Goal: Task Accomplishment & Management: Use online tool/utility

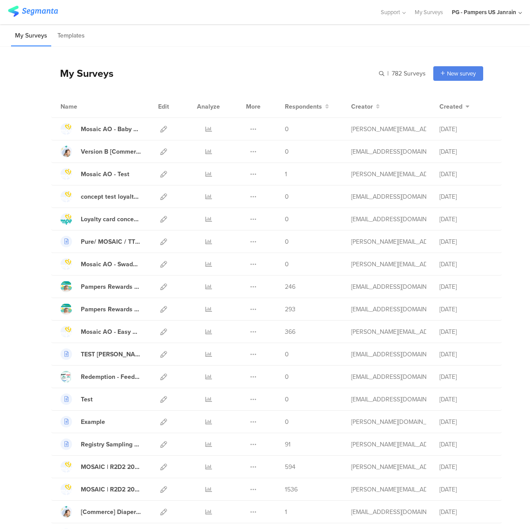
click at [161, 29] on div "My Surveys Templates" at bounding box center [265, 35] width 530 height 23
click at [160, 264] on icon at bounding box center [163, 264] width 7 height 7
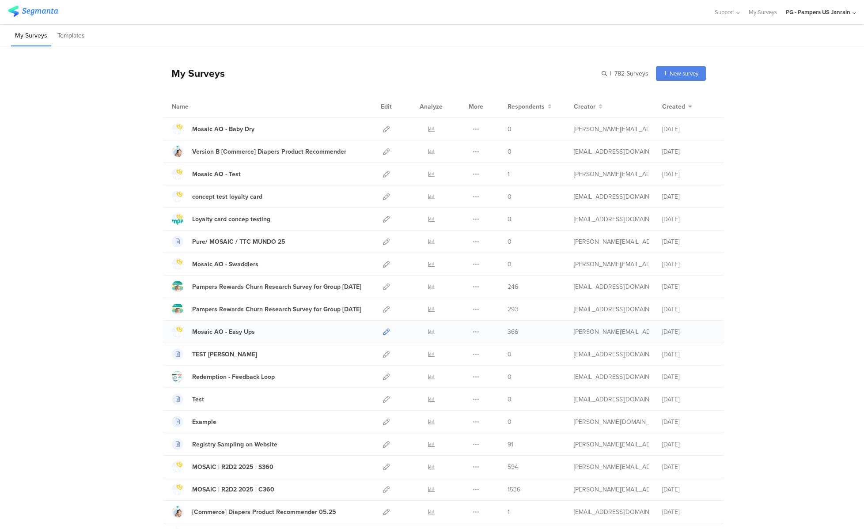
click at [384, 333] on icon at bounding box center [386, 332] width 7 height 7
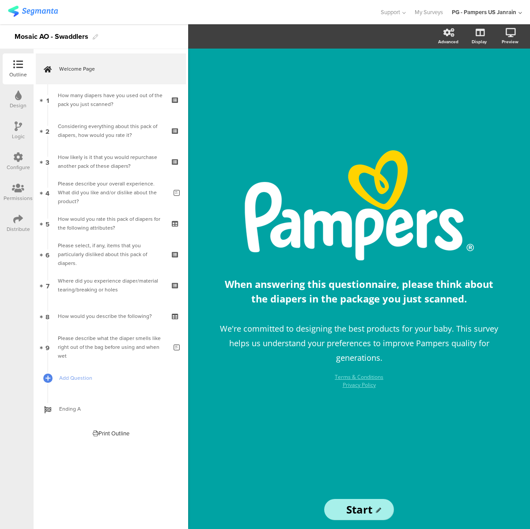
click at [530, 142] on html "You are using an unsupported version of Internet Explorer. Unsupported browsers…" at bounding box center [265, 264] width 530 height 529
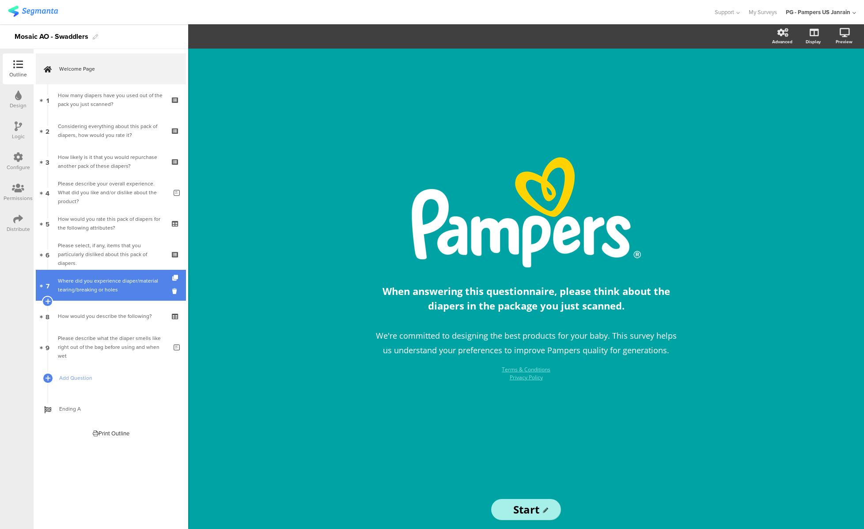
click at [110, 284] on div "Where did you experience diaper/material tearing/breaking or holes" at bounding box center [111, 286] width 106 height 18
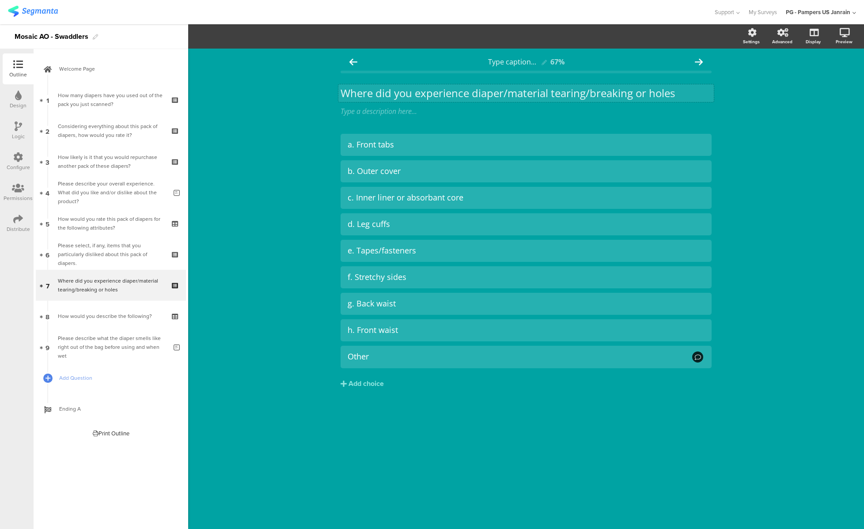
click at [430, 93] on div "Where did you experience diaper/material tearing/breaking or holes Where did yo…" at bounding box center [526, 93] width 376 height 18
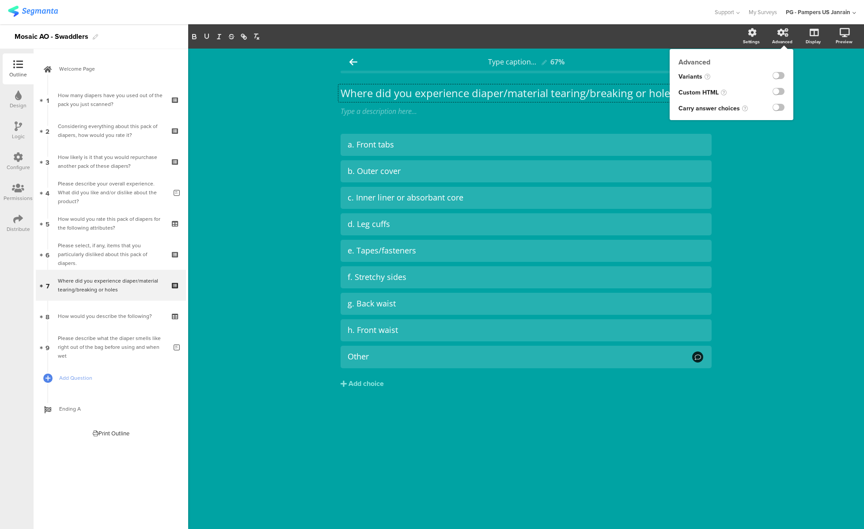
click at [530, 43] on div "Advanced" at bounding box center [782, 41] width 20 height 7
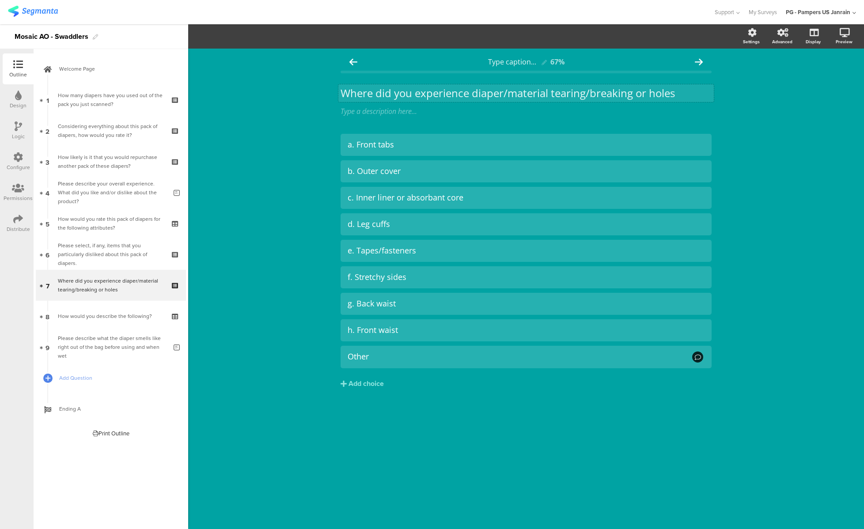
click at [374, 98] on div "Where did you experience diaper/material tearing/breaking or holes Where did yo…" at bounding box center [526, 93] width 376 height 18
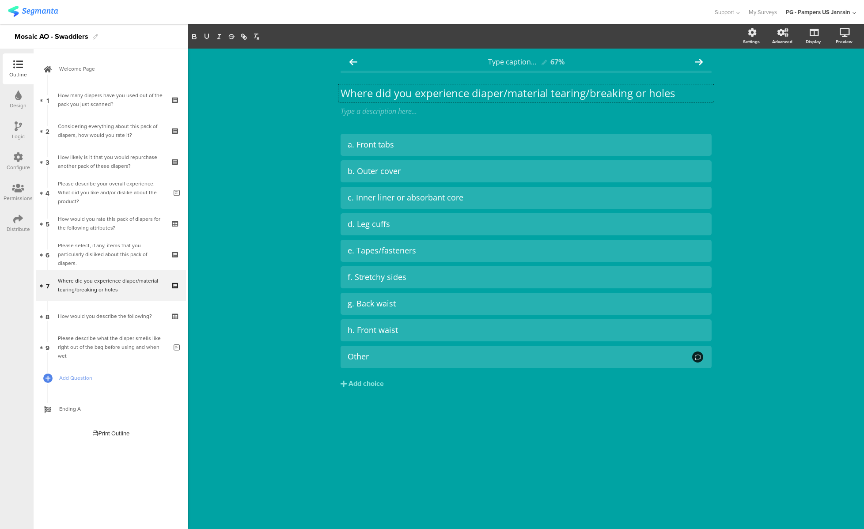
click at [370, 124] on div "Where did you experience diaper/material tearing/breaking or holes Where did yo…" at bounding box center [526, 101] width 371 height 47
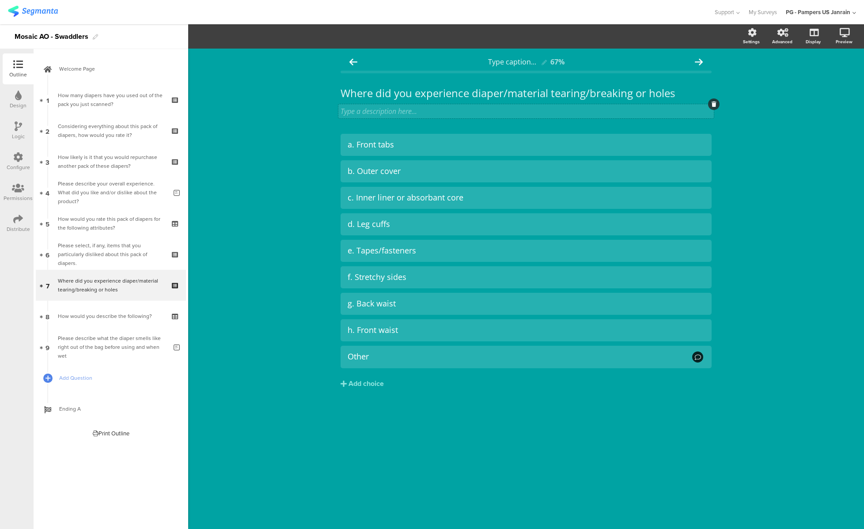
click at [370, 112] on div "Type a description here..." at bounding box center [526, 111] width 376 height 14
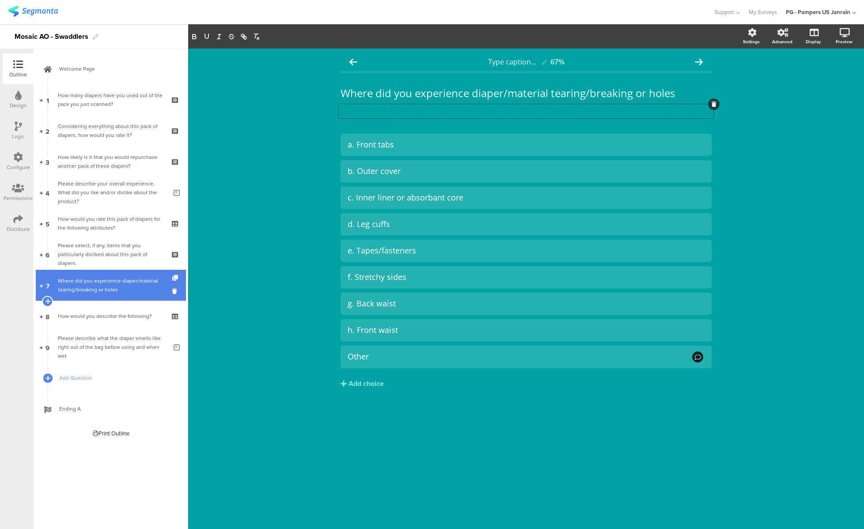
click at [174, 276] on icon at bounding box center [176, 278] width 8 height 6
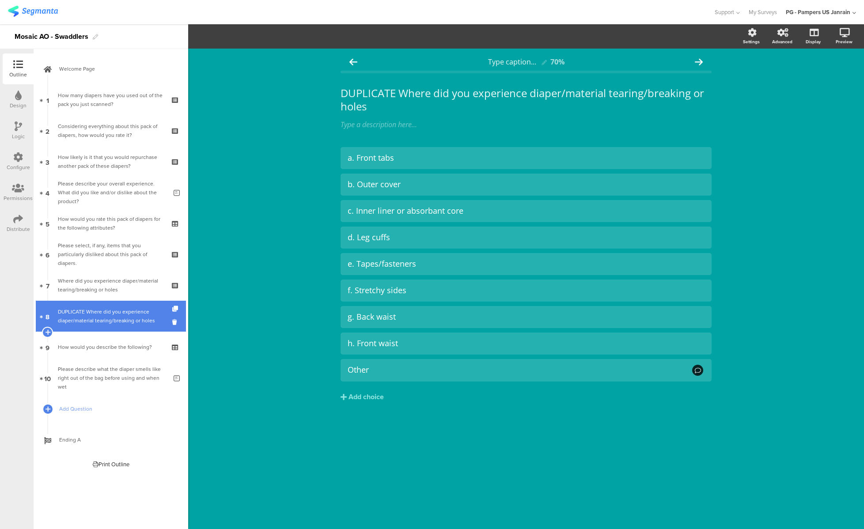
click at [130, 308] on div "DUPLICATE Where did you experience diaper/material tearing/breaking or holes" at bounding box center [111, 317] width 106 height 18
click at [174, 321] on icon at bounding box center [176, 322] width 8 height 8
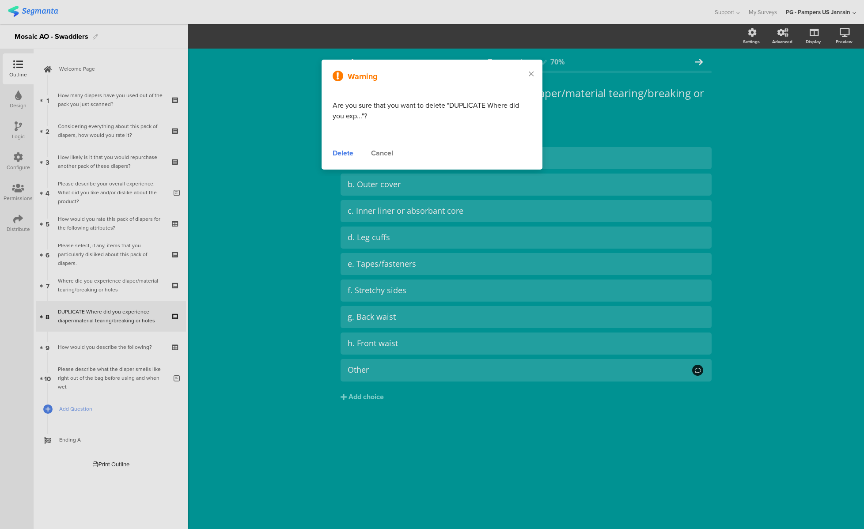
click at [346, 155] on div "Delete" at bounding box center [343, 153] width 21 height 11
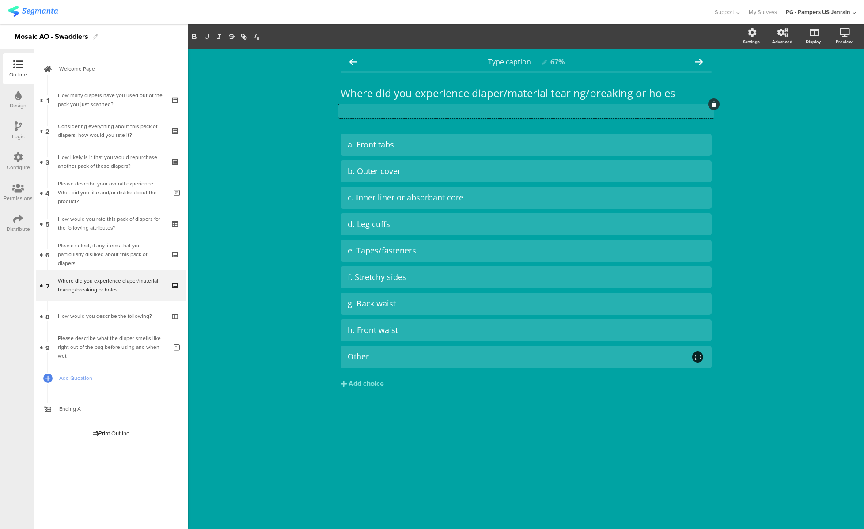
click at [457, 112] on div "Type a description here..." at bounding box center [526, 111] width 376 height 14
click at [530, 197] on div "Type caption... 67% Where did you experience diaper/material tearing/breaking o…" at bounding box center [526, 289] width 676 height 481
click at [100, 371] on link "Add Question" at bounding box center [111, 378] width 150 height 31
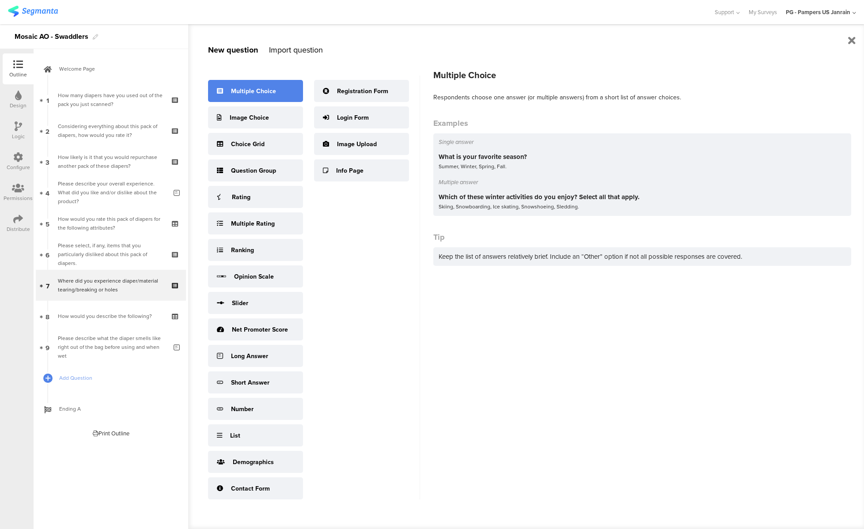
click at [270, 91] on div "Multiple Choice" at bounding box center [253, 91] width 45 height 9
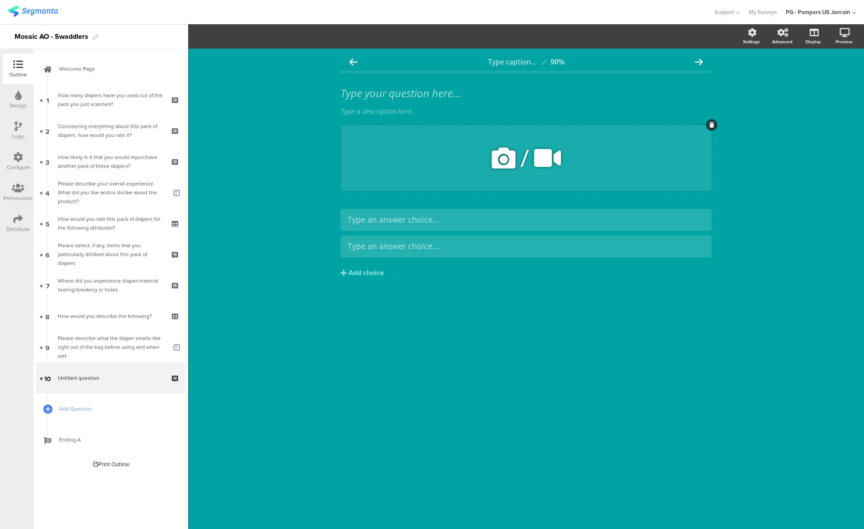
click at [471, 166] on div "/" at bounding box center [526, 158] width 371 height 66
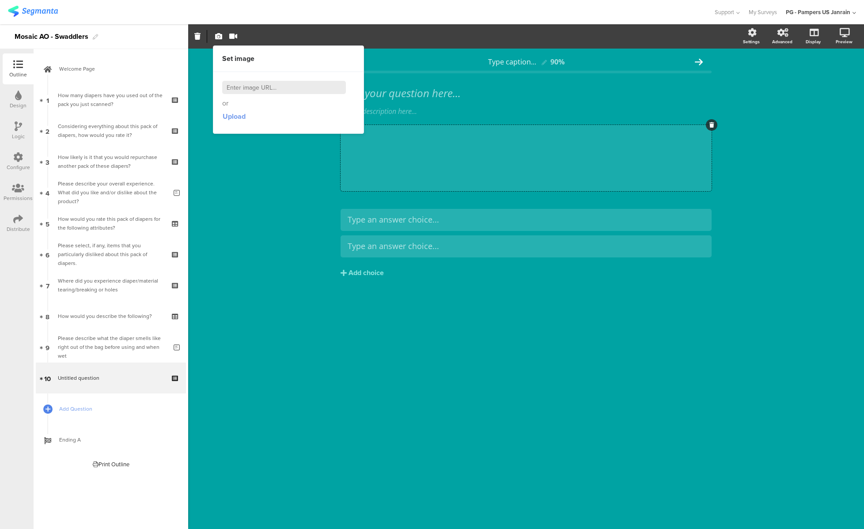
click at [241, 117] on span "Upload" at bounding box center [234, 116] width 23 height 10
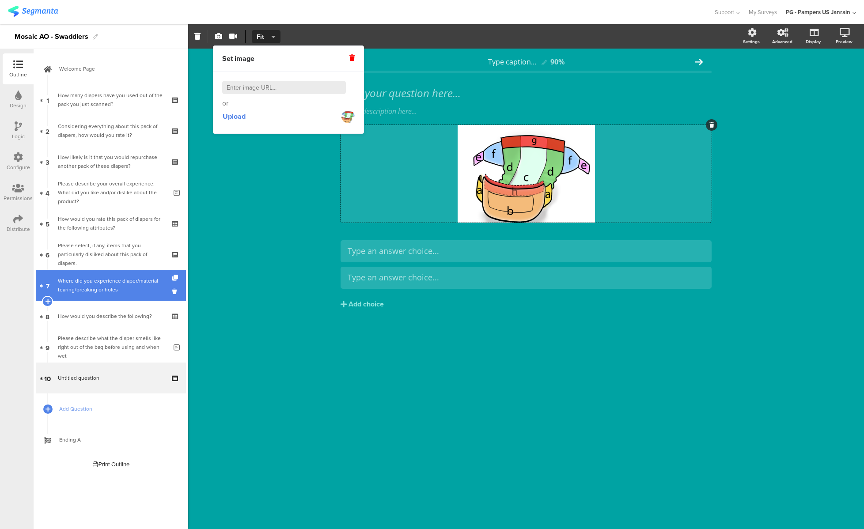
click at [104, 293] on div "Where did you experience diaper/material tearing/breaking or holes" at bounding box center [111, 286] width 106 height 18
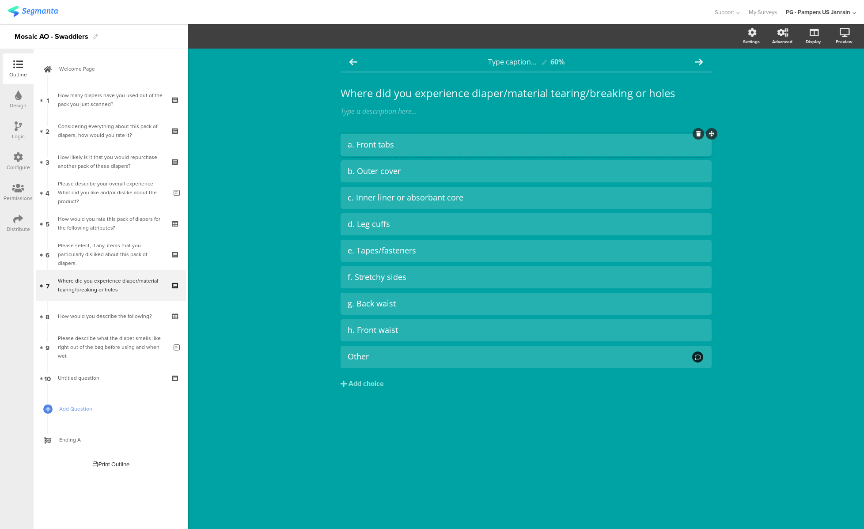
click at [376, 141] on div "a. Front tabs" at bounding box center [526, 145] width 357 height 10
copy div "a. Front tabs"
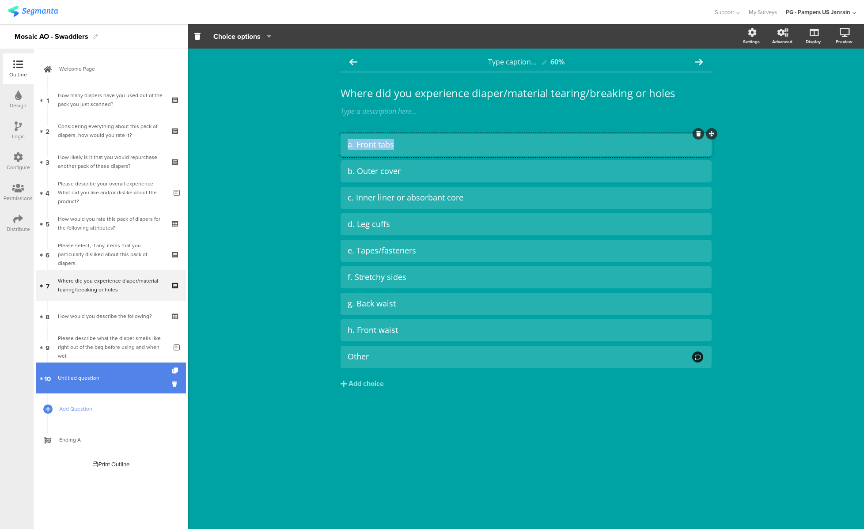
click at [84, 379] on span "Untitled question" at bounding box center [79, 378] width 42 height 8
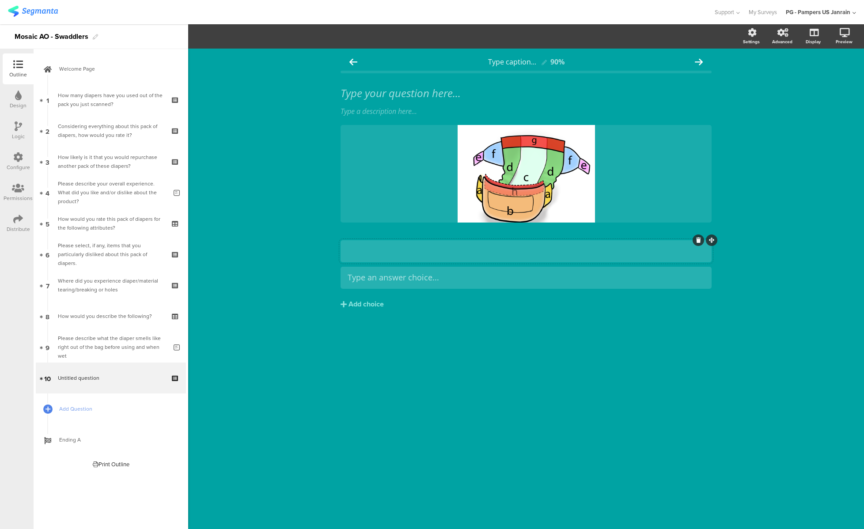
click at [389, 256] on div at bounding box center [526, 251] width 357 height 10
click at [409, 133] on div "/" at bounding box center [526, 174] width 371 height 98
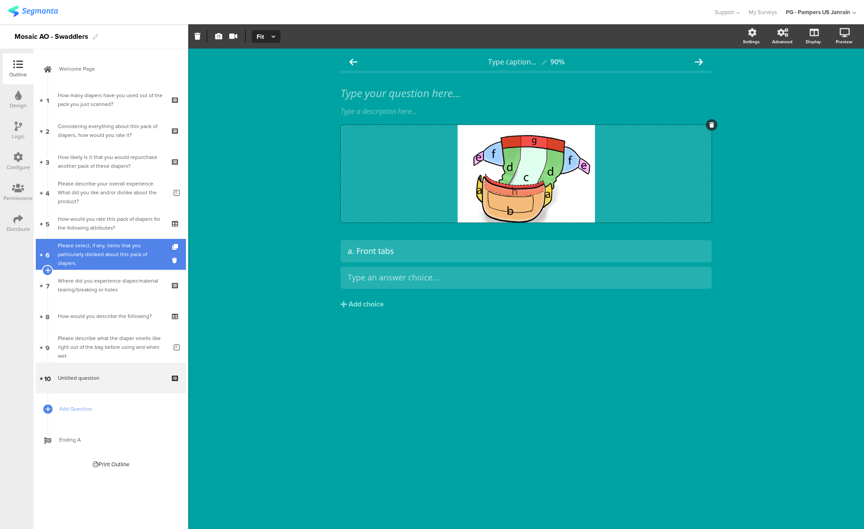
click at [119, 258] on div "Please select, if any, items that you particularly disliked about this pack of …" at bounding box center [111, 254] width 106 height 27
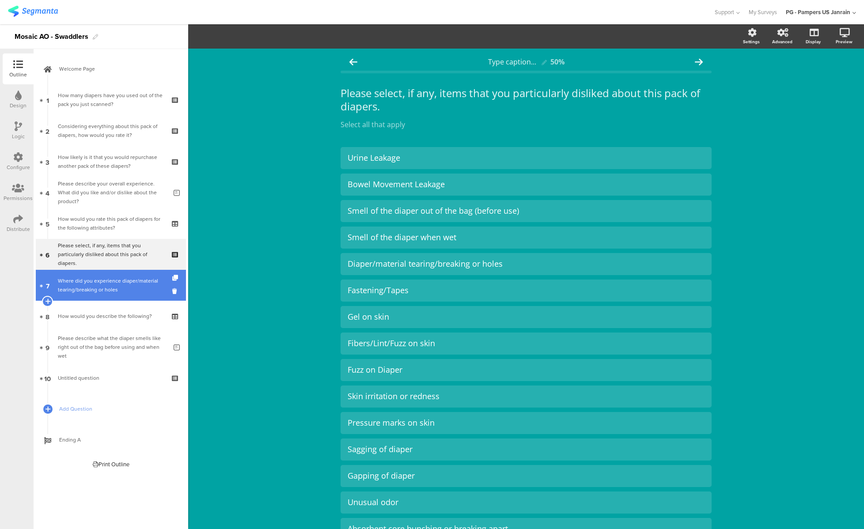
click at [117, 280] on div "Where did you experience diaper/material tearing/breaking or holes" at bounding box center [111, 286] width 106 height 18
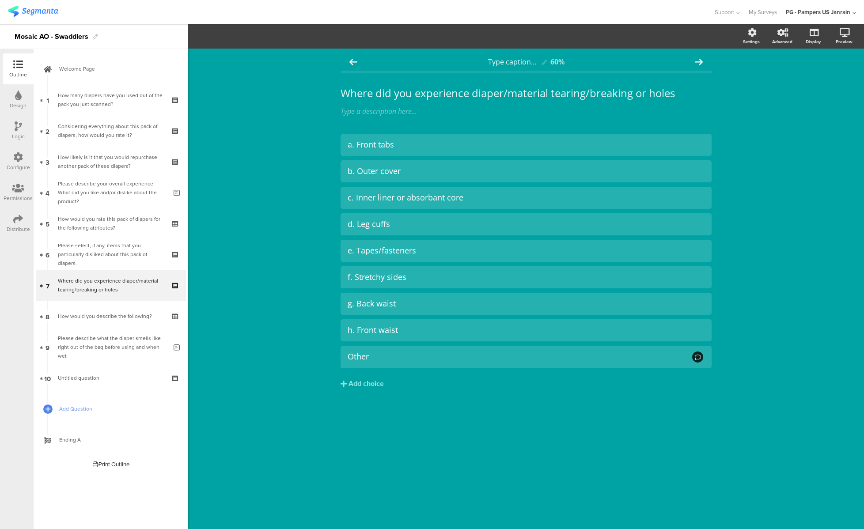
click at [322, 119] on div "Type caption... 60% Where did you experience diaper/material tearing/breaking o…" at bounding box center [526, 289] width 676 height 481
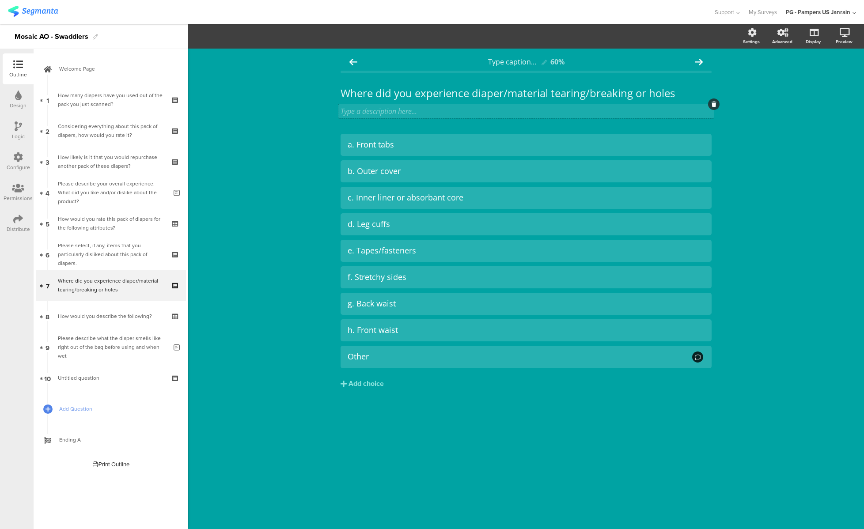
click at [347, 115] on div "Type a description here..." at bounding box center [526, 111] width 376 height 14
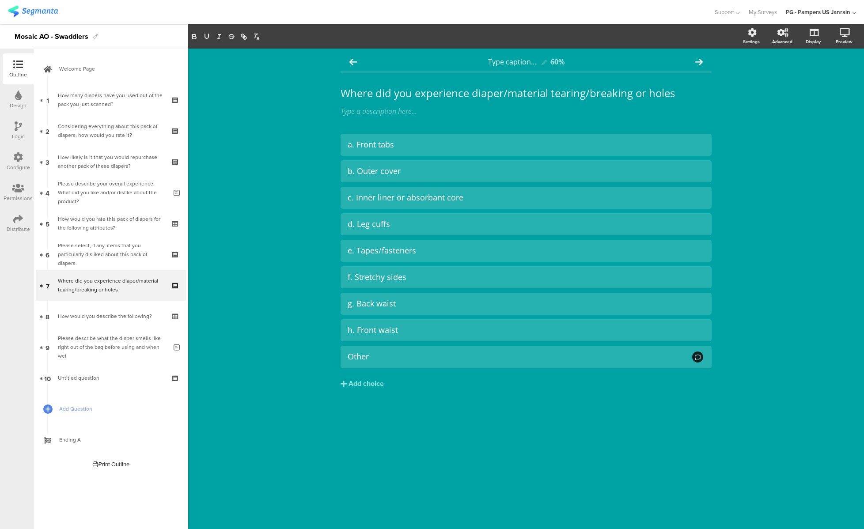
click at [352, 121] on div "Where did you experience diaper/material tearing/breaking or holes Where did yo…" at bounding box center [526, 101] width 371 height 47
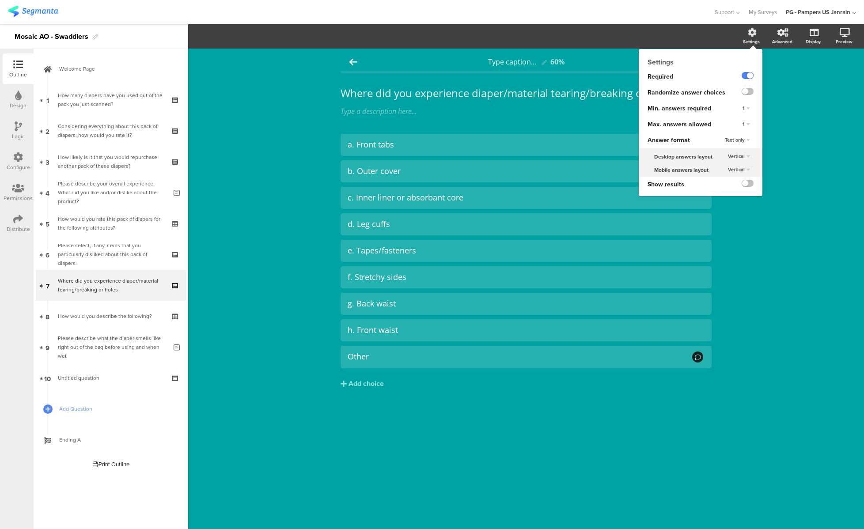
click at [530, 139] on span "Text only" at bounding box center [735, 140] width 20 height 7
click at [530, 139] on div "Text only" at bounding box center [747, 140] width 12 height 6
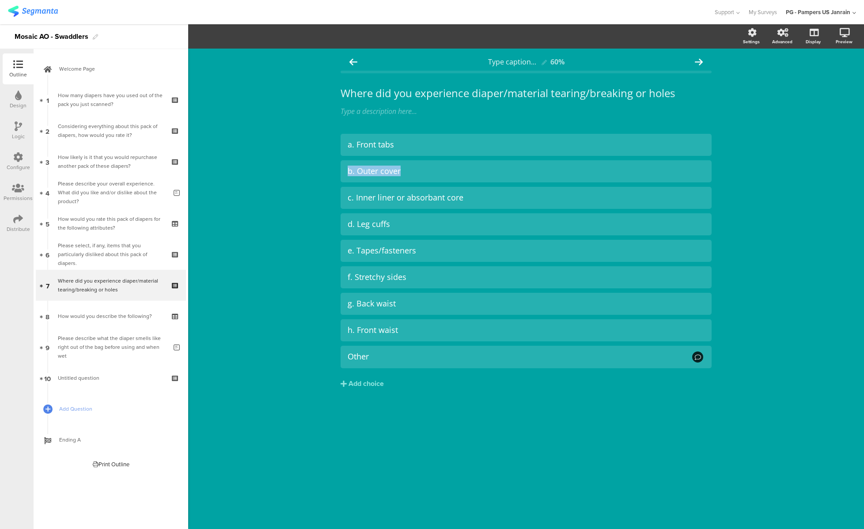
drag, startPoint x: 409, startPoint y: 172, endPoint x: 339, endPoint y: 163, distance: 70.4
click at [339, 163] on div "Type caption... 60% Where did you experience diaper/material tearing/breaking o…" at bounding box center [526, 240] width 389 height 382
copy div "b. Outer cover"
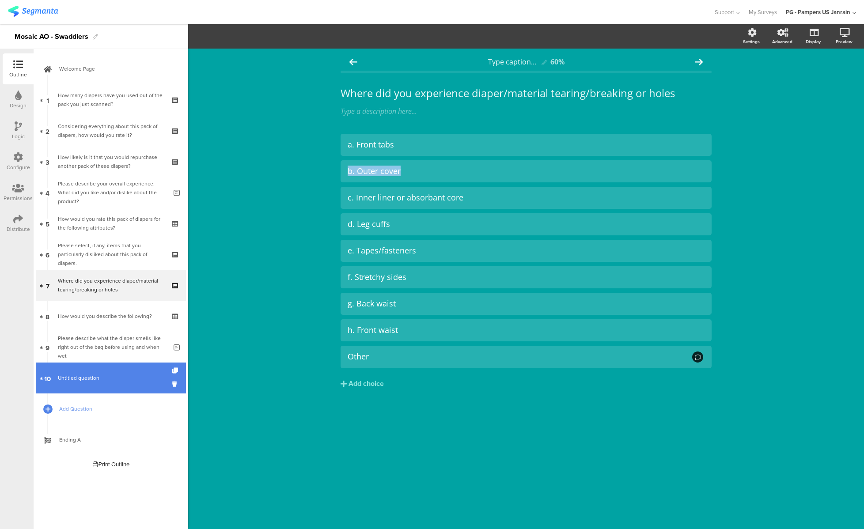
click at [106, 386] on link "10 Untitled question" at bounding box center [111, 378] width 150 height 31
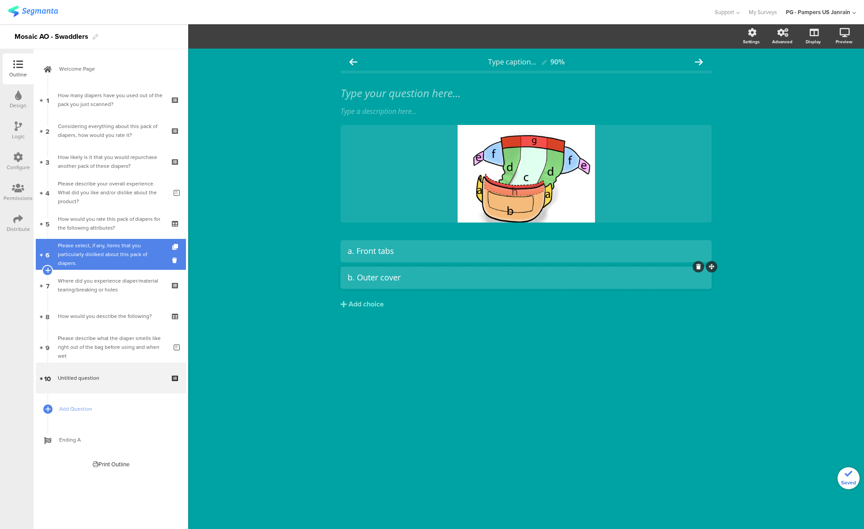
click at [116, 253] on div "Please select, if any, items that you particularly disliked about this pack of …" at bounding box center [111, 254] width 106 height 27
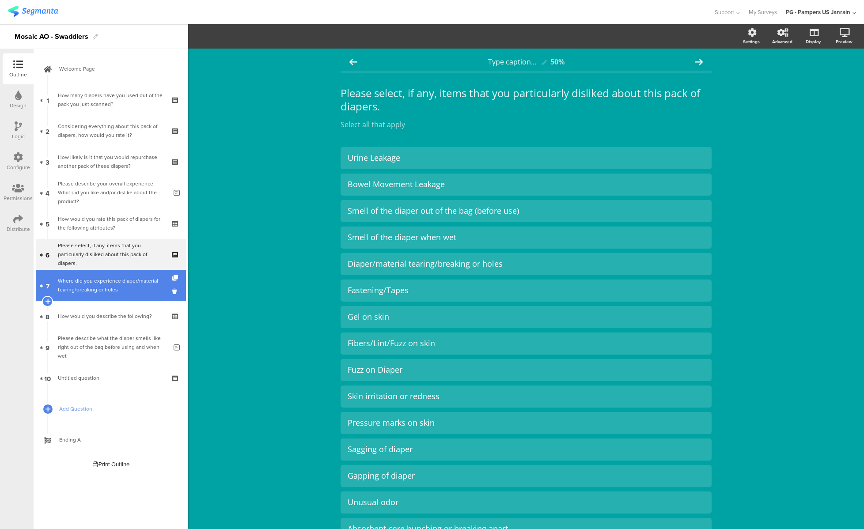
click at [115, 281] on div "Where did you experience diaper/material tearing/breaking or holes" at bounding box center [111, 286] width 106 height 18
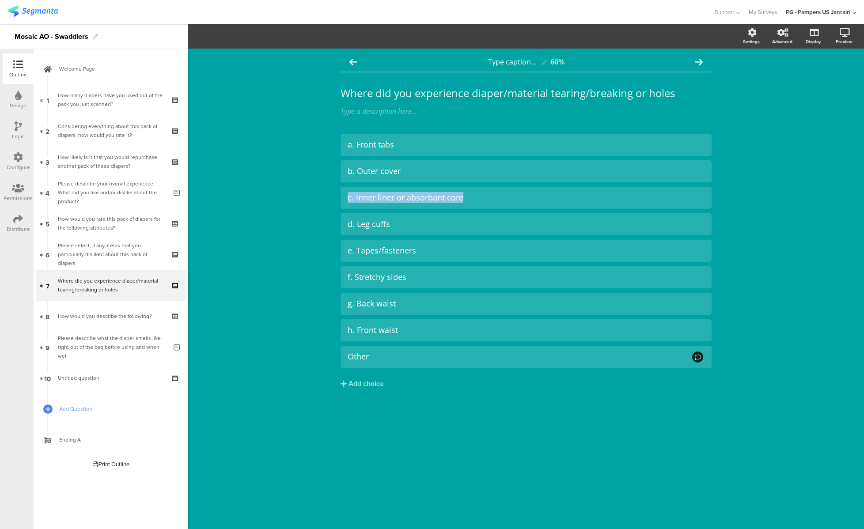
drag, startPoint x: 485, startPoint y: 199, endPoint x: 335, endPoint y: 195, distance: 149.8
click at [335, 195] on div "Type caption... 60% Where did you experience diaper/material tearing/breaking o…" at bounding box center [526, 240] width 389 height 382
copy div "c. Inner liner or absorbant core"
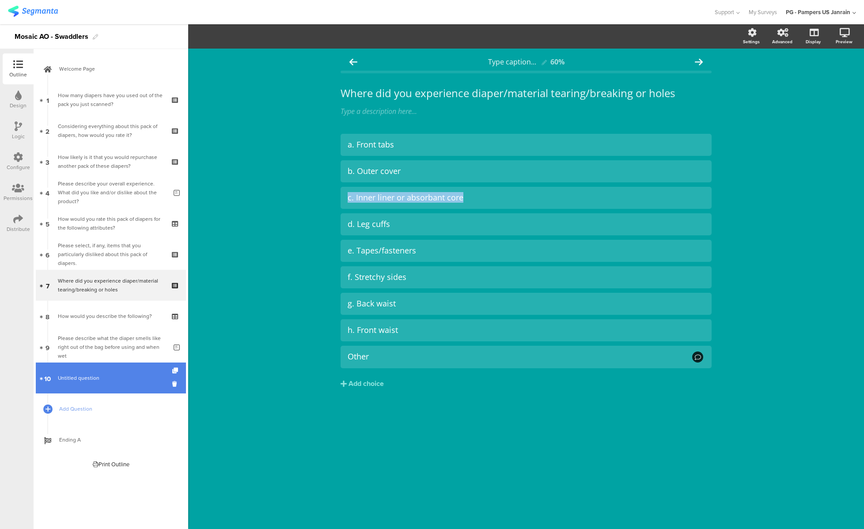
click at [129, 379] on span "Untitled question" at bounding box center [111, 378] width 106 height 9
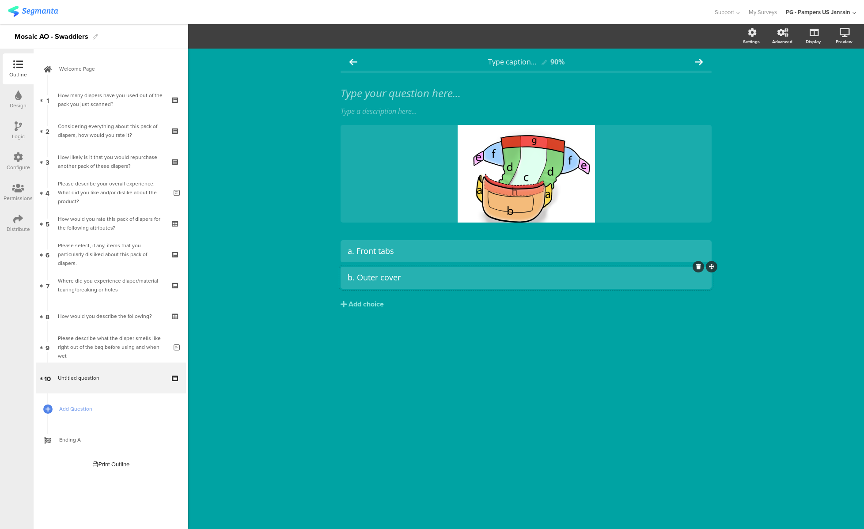
click at [399, 280] on div "b. Outer cover" at bounding box center [526, 278] width 357 height 10
click at [366, 305] on div "Add choice" at bounding box center [366, 304] width 35 height 9
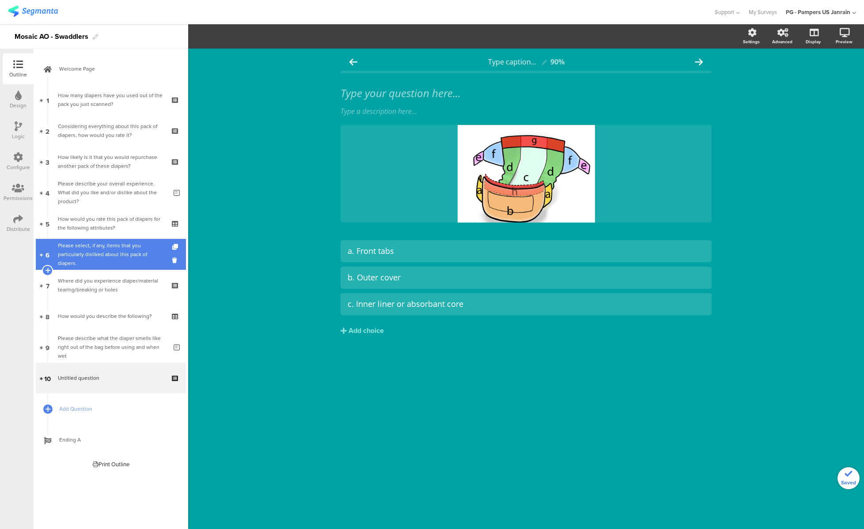
click at [118, 260] on div "Please select, if any, items that you particularly disliked about this pack of …" at bounding box center [111, 254] width 106 height 27
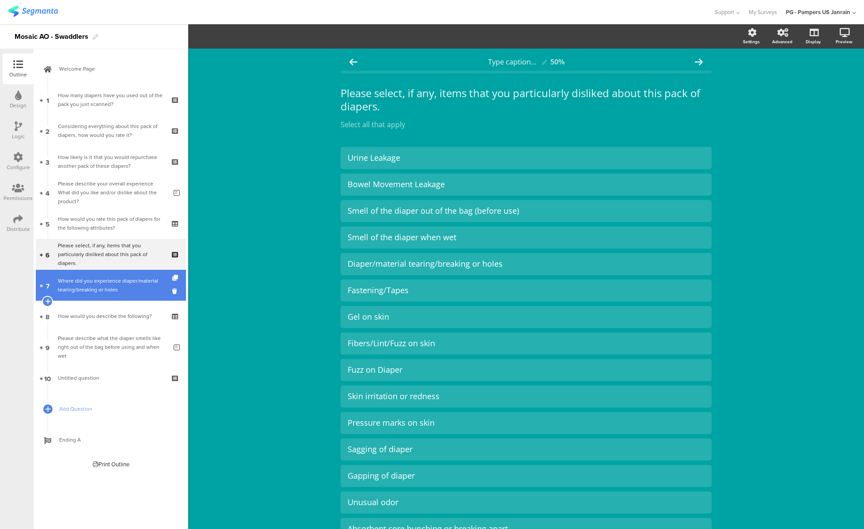
click at [119, 281] on div "Where did you experience diaper/material tearing/breaking or holes" at bounding box center [111, 286] width 106 height 18
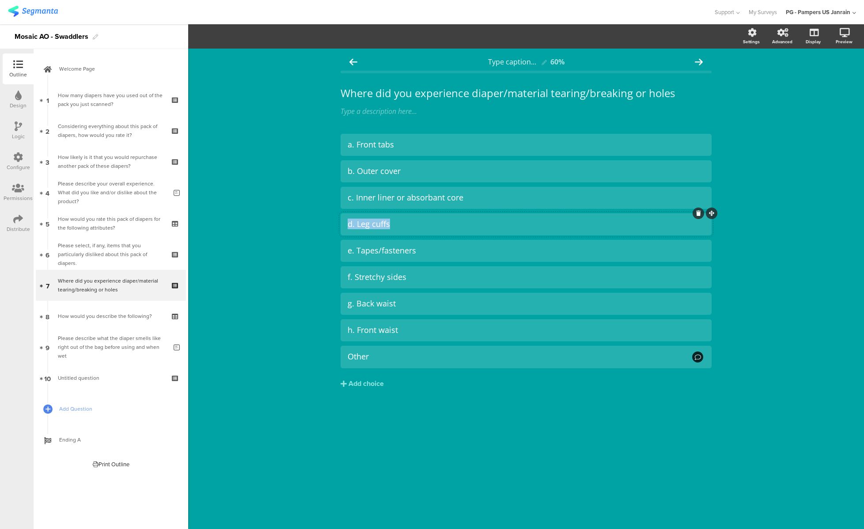
drag, startPoint x: 416, startPoint y: 225, endPoint x: 341, endPoint y: 216, distance: 75.2
click at [341, 216] on div "d. Leg cuffs" at bounding box center [526, 224] width 371 height 22
copy div "d. Leg cuffs"
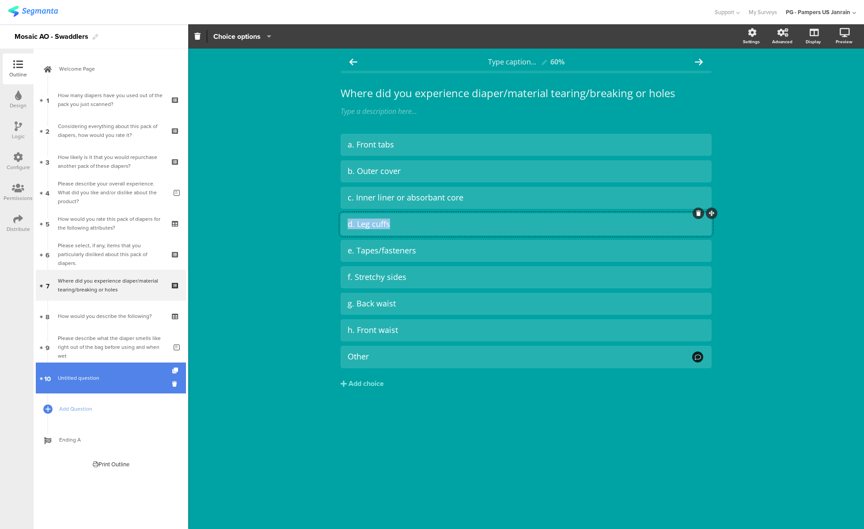
click at [125, 377] on span "Untitled question" at bounding box center [111, 378] width 106 height 9
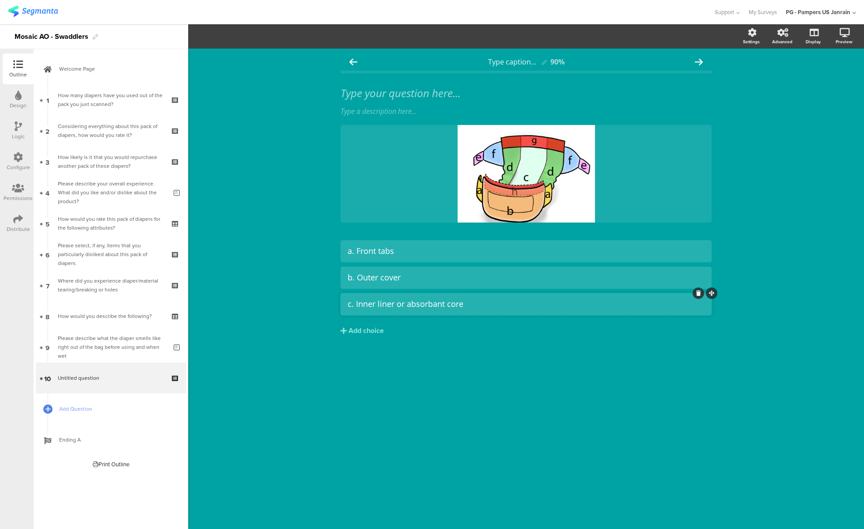
click at [399, 311] on div "c. Inner liner or absorbant core" at bounding box center [526, 304] width 357 height 15
click at [377, 331] on div "Add choice" at bounding box center [366, 331] width 35 height 9
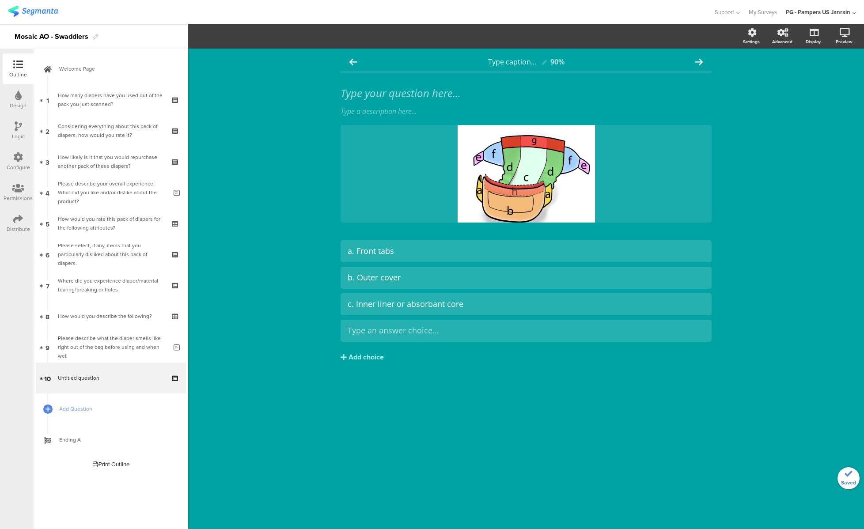
click at [375, 361] on div "Add choice" at bounding box center [366, 357] width 35 height 9
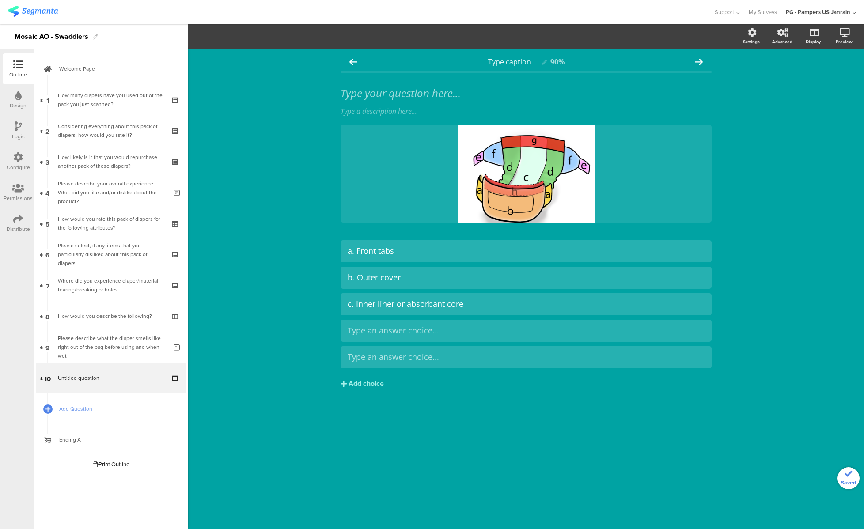
click at [375, 388] on div "Add choice" at bounding box center [366, 384] width 35 height 9
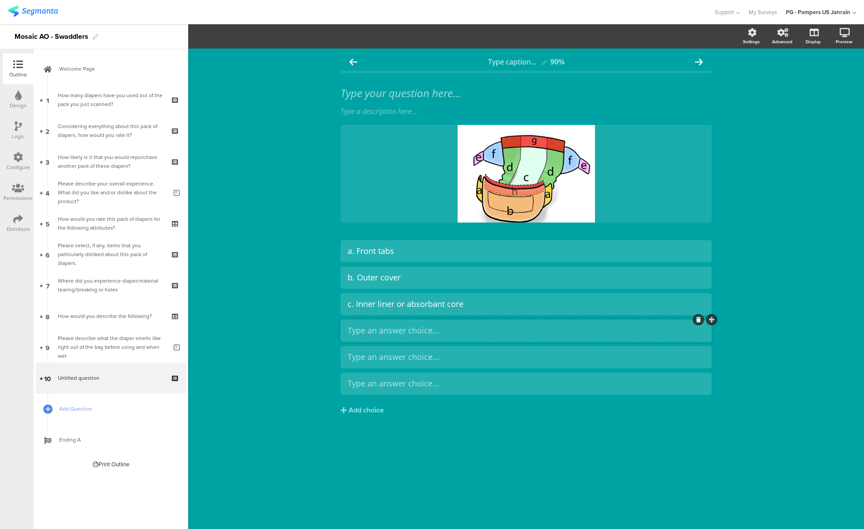
click at [370, 338] on div "Type an answer choice..." at bounding box center [526, 330] width 357 height 15
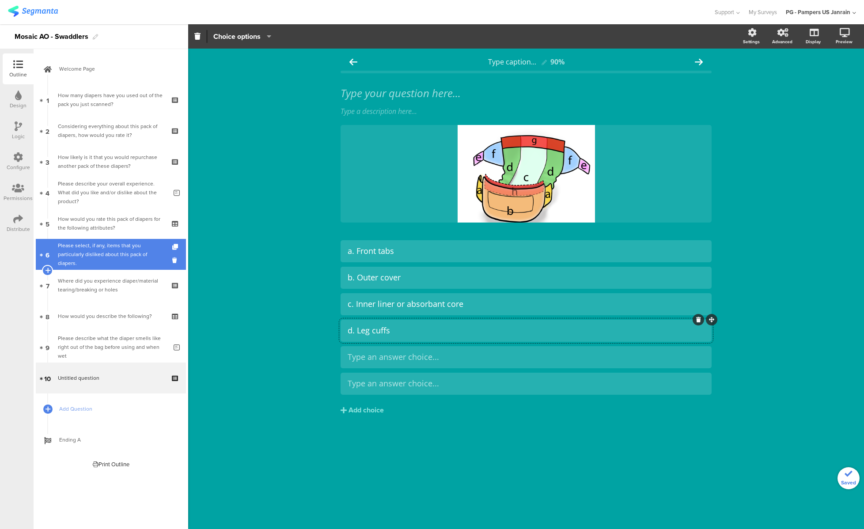
click at [106, 260] on div "Please select, if any, items that you particularly disliked about this pack of …" at bounding box center [111, 254] width 106 height 27
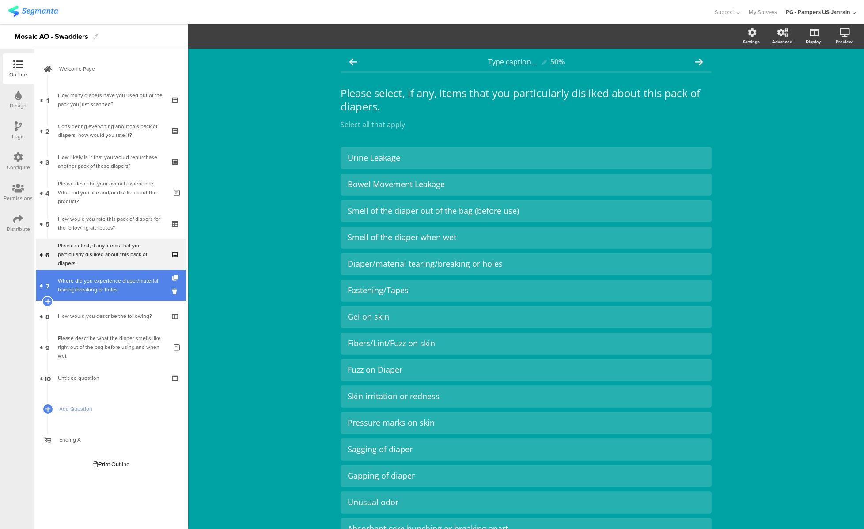
click at [103, 285] on div "Where did you experience diaper/material tearing/breaking or holes" at bounding box center [111, 286] width 106 height 18
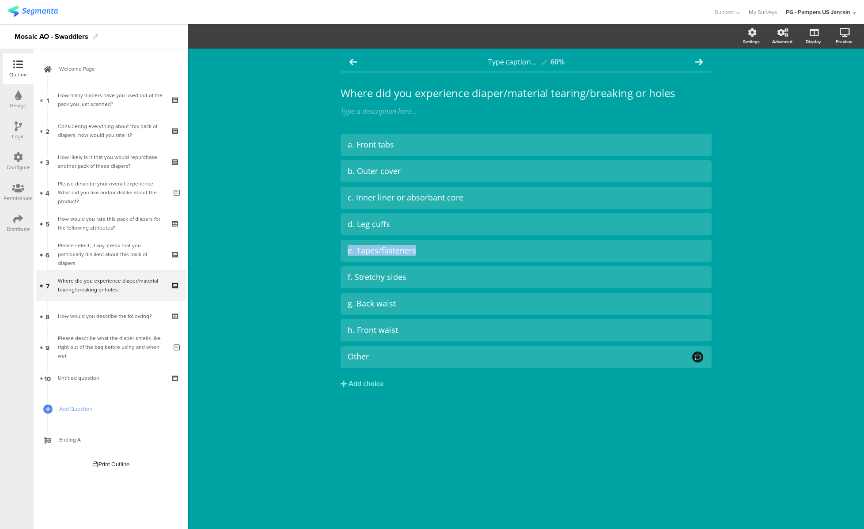
drag, startPoint x: 428, startPoint y: 248, endPoint x: 308, endPoint y: 239, distance: 120.9
click at [308, 239] on div "Type caption... 60% Where did you experience diaper/material tearing/breaking o…" at bounding box center [526, 289] width 676 height 481
copy div "e. Tapes/fasteners"
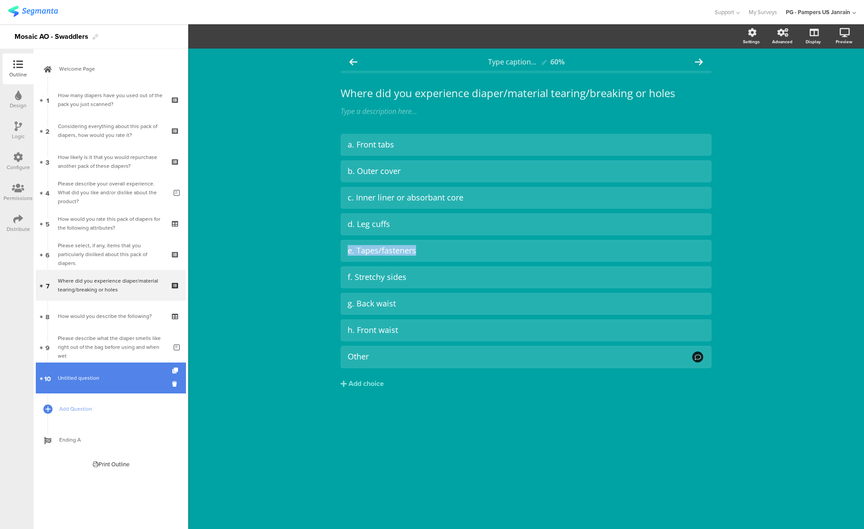
click at [119, 377] on span "Untitled question" at bounding box center [111, 378] width 106 height 9
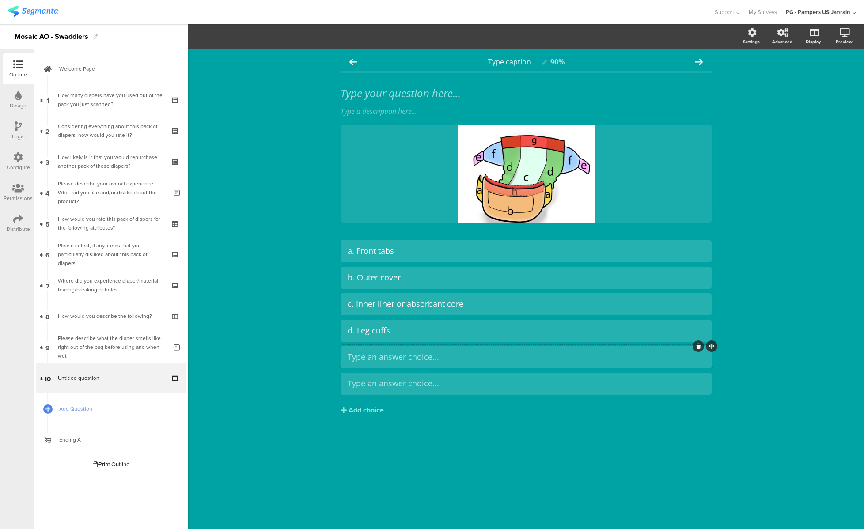
click at [384, 366] on div at bounding box center [526, 357] width 371 height 22
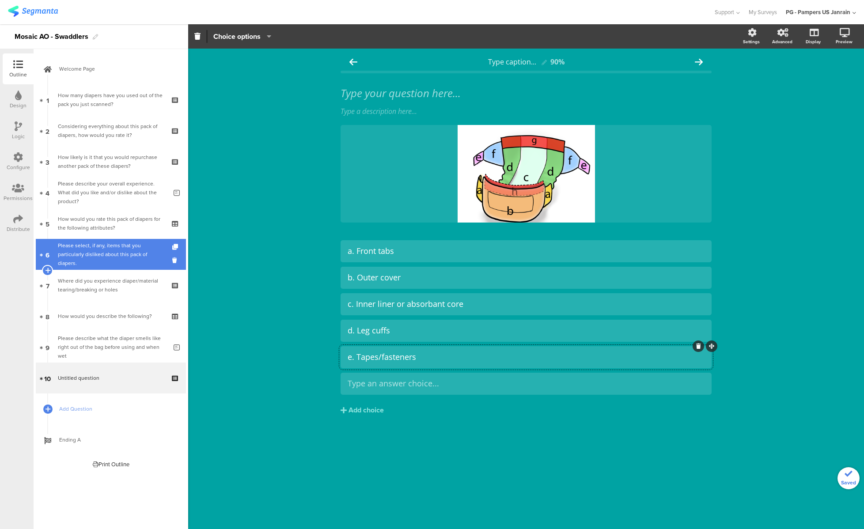
click at [126, 255] on div "Please select, if any, items that you particularly disliked about this pack of …" at bounding box center [111, 254] width 106 height 27
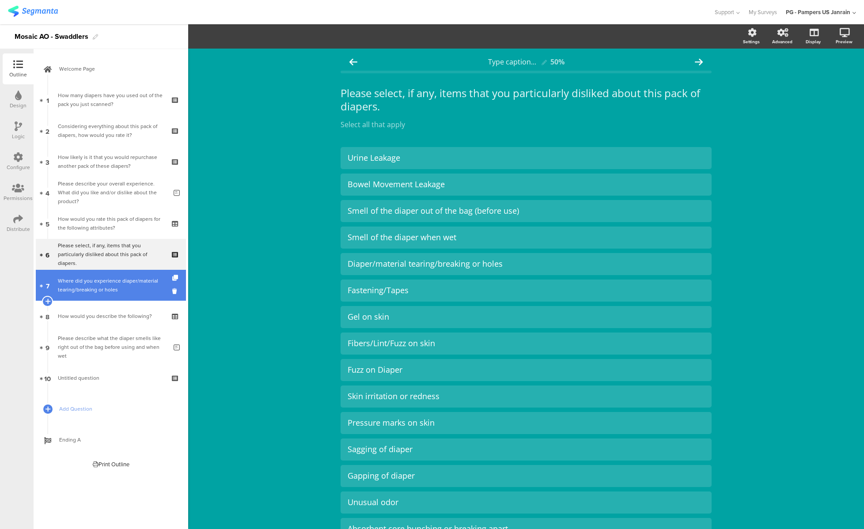
click at [129, 288] on div "Where did you experience diaper/material tearing/breaking or holes" at bounding box center [111, 286] width 106 height 18
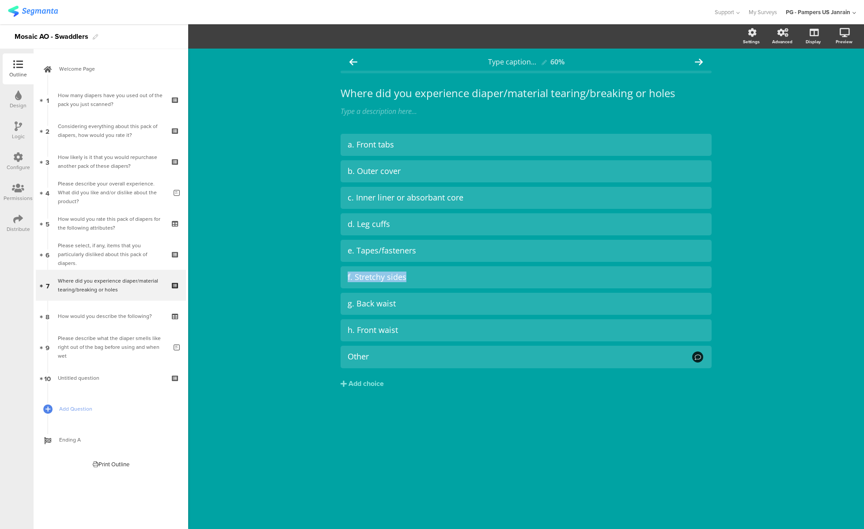
drag, startPoint x: 423, startPoint y: 275, endPoint x: 334, endPoint y: 270, distance: 88.9
click at [334, 270] on div "Type caption... 60% Where did you experience diaper/material tearing/breaking o…" at bounding box center [526, 240] width 389 height 382
copy div "f. Stretchy sides"
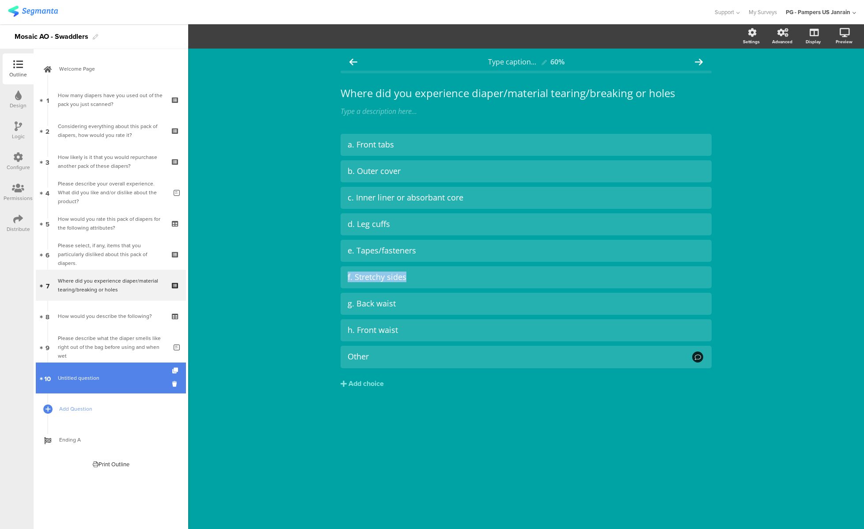
click at [99, 374] on span "Untitled question" at bounding box center [111, 378] width 106 height 9
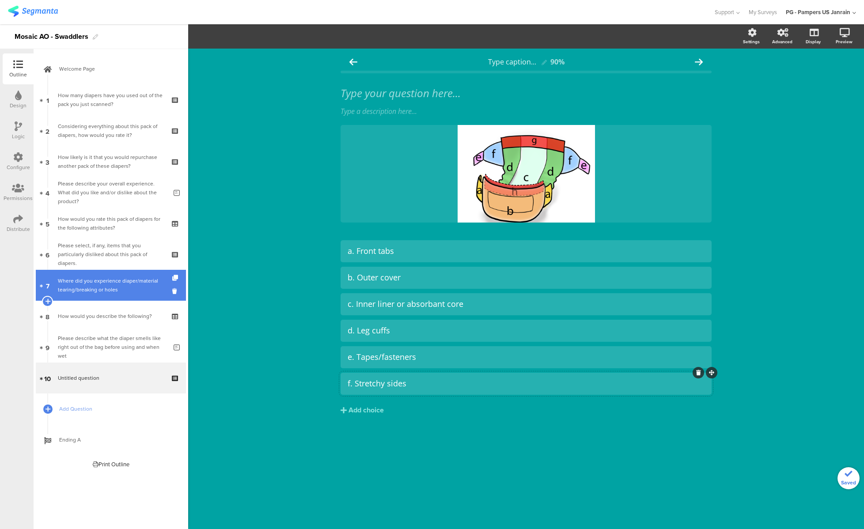
click at [123, 277] on div "Where did you experience diaper/material tearing/breaking or holes" at bounding box center [111, 286] width 106 height 18
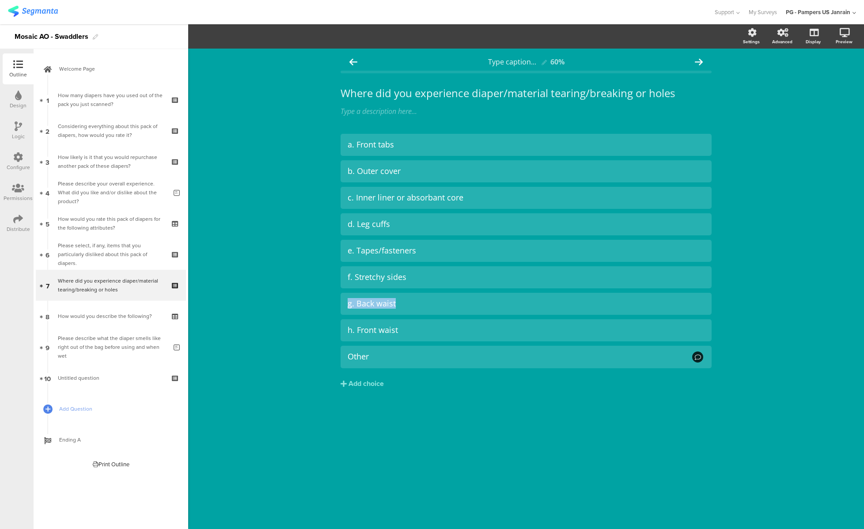
drag, startPoint x: 415, startPoint y: 303, endPoint x: 311, endPoint y: 301, distance: 104.3
click at [311, 301] on div "Type caption... 60% Where did you experience diaper/material tearing/breaking o…" at bounding box center [526, 289] width 676 height 481
copy div "g. Back waist"
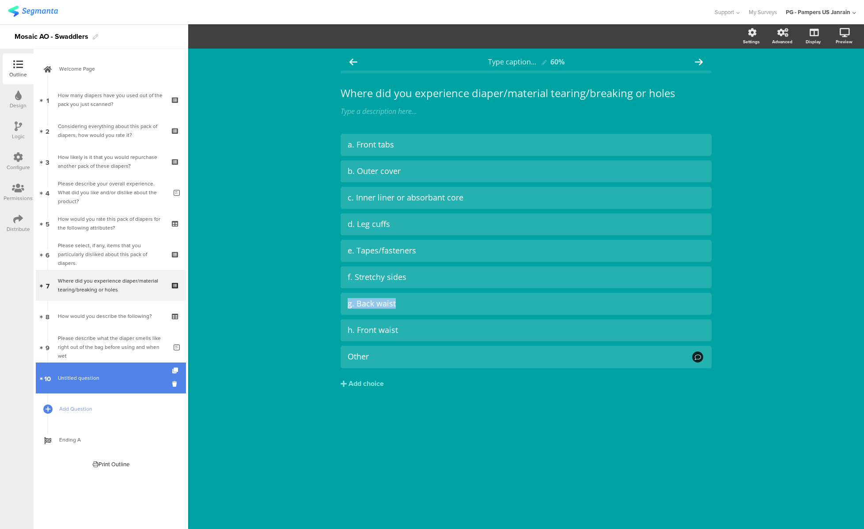
click at [116, 387] on link "10 Untitled question" at bounding box center [111, 378] width 150 height 31
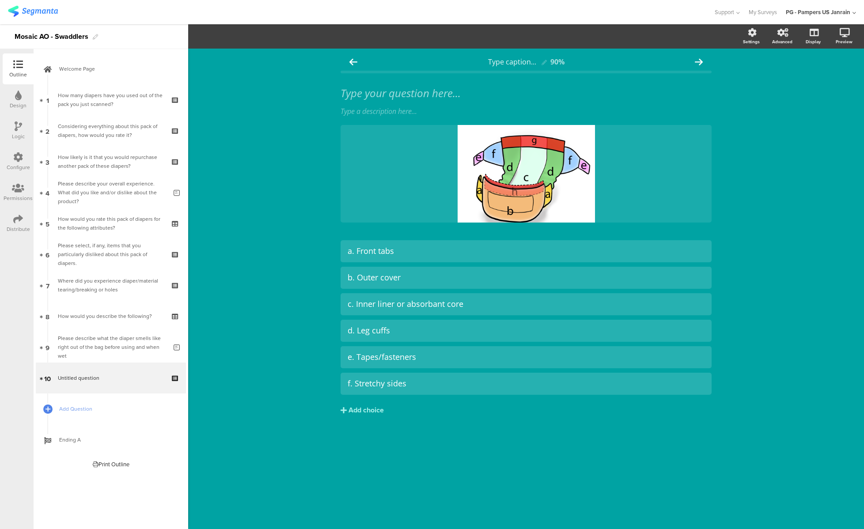
click at [382, 406] on div "Add choice" at bounding box center [366, 410] width 35 height 9
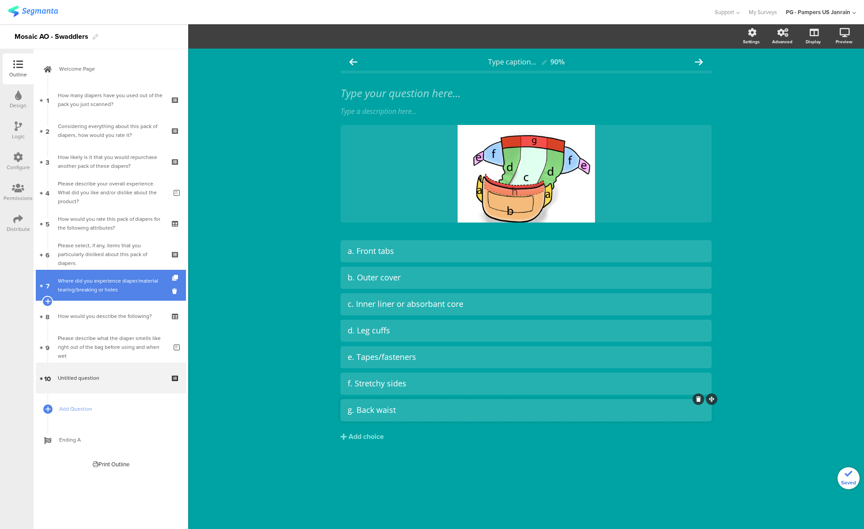
click at [126, 295] on link "7 Where did you experience diaper/material tearing/breaking or holes" at bounding box center [111, 285] width 150 height 31
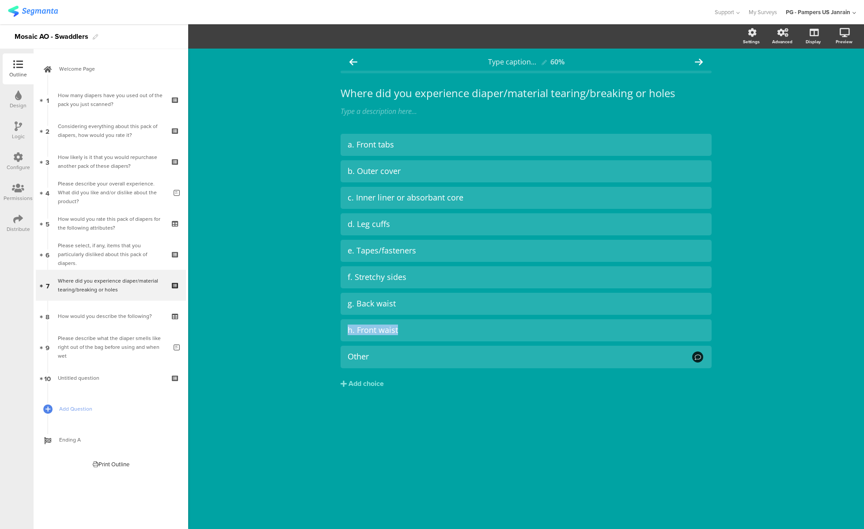
drag, startPoint x: 416, startPoint y: 330, endPoint x: 311, endPoint y: 325, distance: 104.8
click at [311, 325] on div "Type caption... 60% Where did you experience diaper/material tearing/breaking o…" at bounding box center [526, 289] width 676 height 481
copy div "h. Front waist"
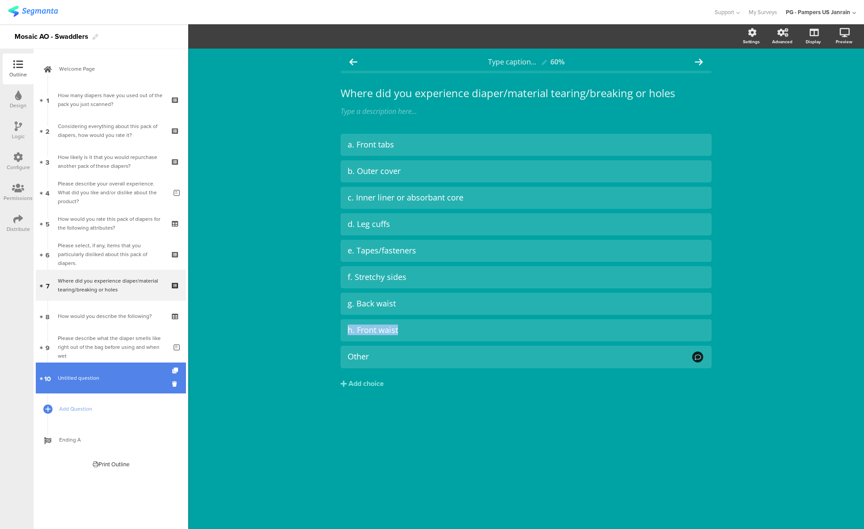
click at [118, 380] on span "Untitled question" at bounding box center [111, 378] width 106 height 9
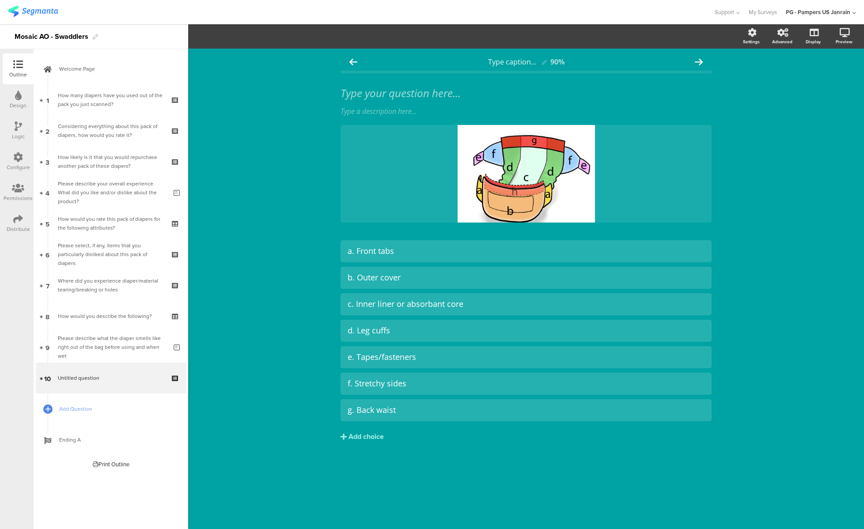
click at [368, 437] on div "Add choice" at bounding box center [366, 437] width 35 height 9
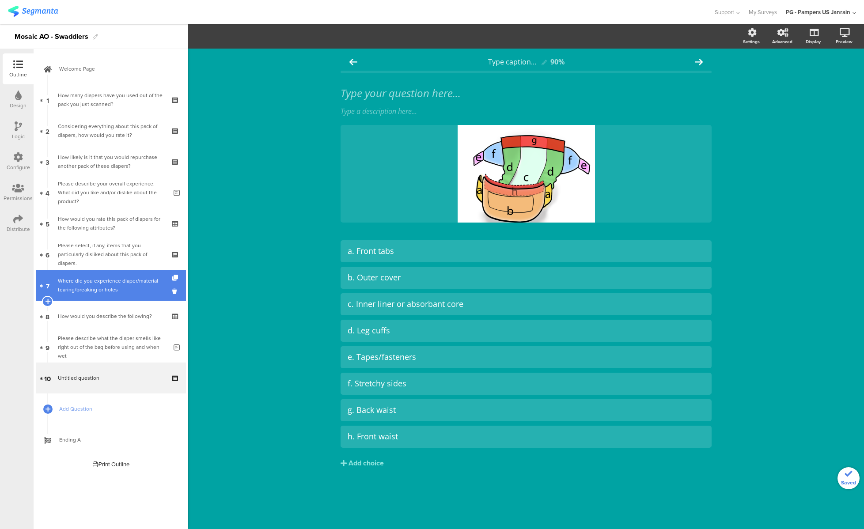
click at [73, 285] on div "Where did you experience diaper/material tearing/breaking or holes" at bounding box center [111, 286] width 106 height 18
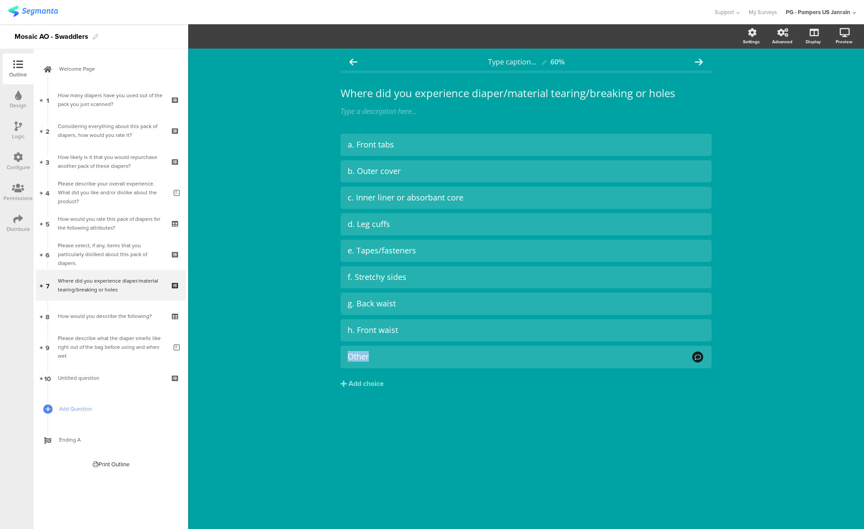
drag, startPoint x: 369, startPoint y: 356, endPoint x: 336, endPoint y: 353, distance: 33.2
click at [336, 353] on div "Type caption... 60% Where did you experience diaper/material tearing/breaking o…" at bounding box center [526, 240] width 389 height 382
copy div "Other"
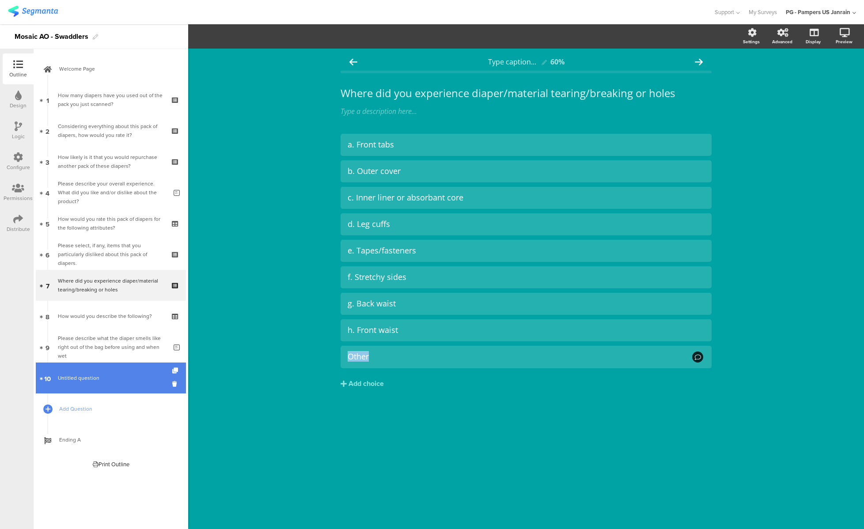
click at [96, 380] on span "Untitled question" at bounding box center [79, 378] width 42 height 8
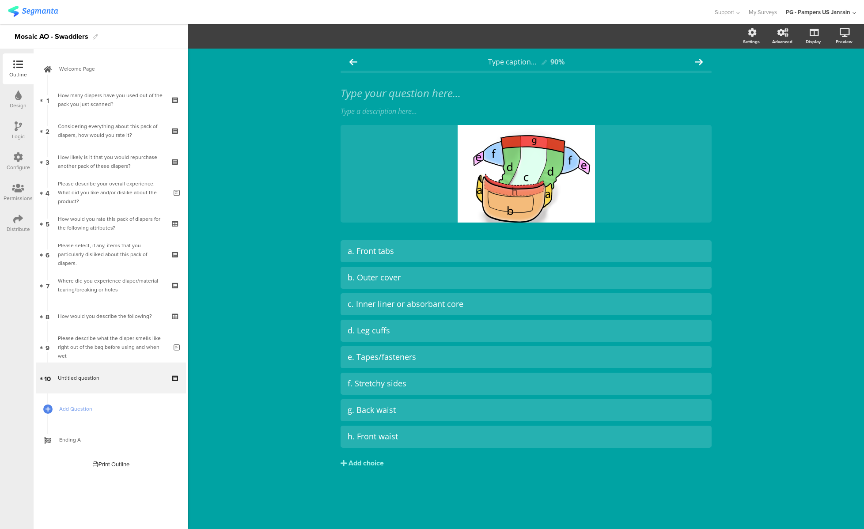
click at [354, 465] on div "Add choice" at bounding box center [366, 463] width 35 height 9
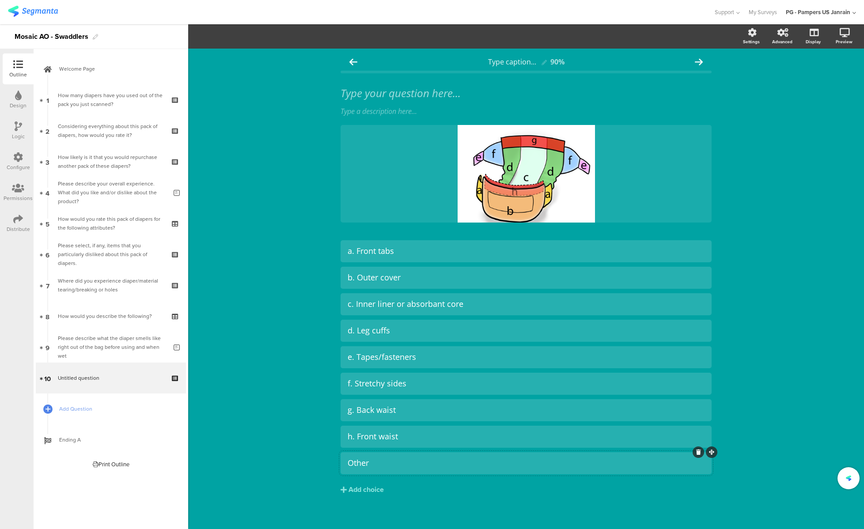
click at [316, 421] on div "Type caption... 90% Type your question here... Type a description here... /" at bounding box center [526, 293] width 676 height 488
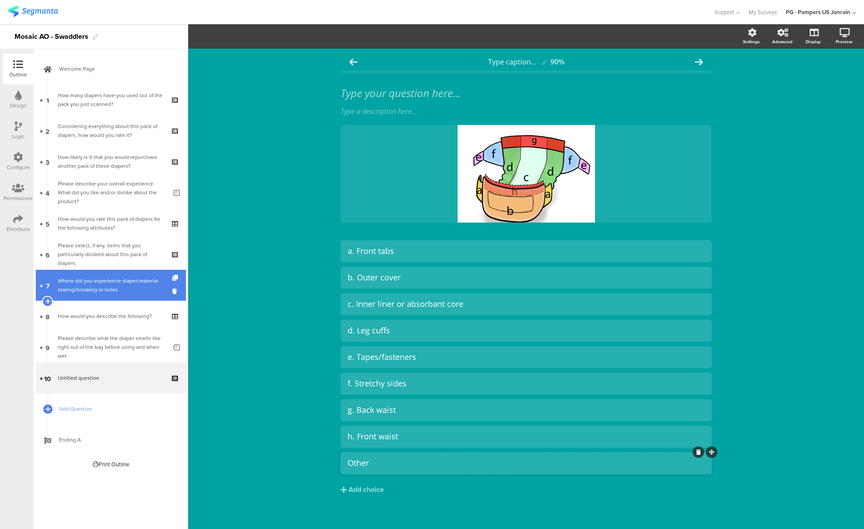
click at [103, 272] on link "7 Where did you experience diaper/material tearing/breaking or holes" at bounding box center [111, 285] width 150 height 31
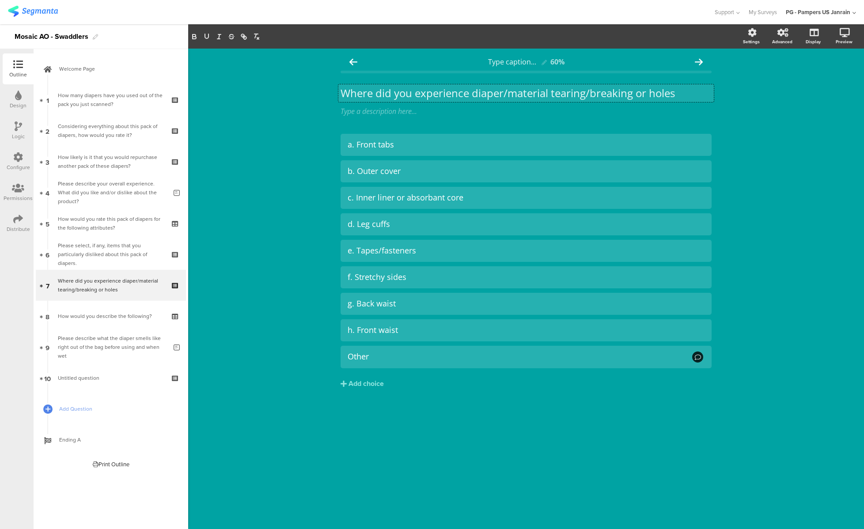
click at [406, 87] on div "Where did you experience diaper/material tearing/breaking or holes Where did yo…" at bounding box center [526, 93] width 376 height 18
click at [406, 87] on p "Where did you experience diaper/material tearing/breaking or holes" at bounding box center [526, 93] width 371 height 13
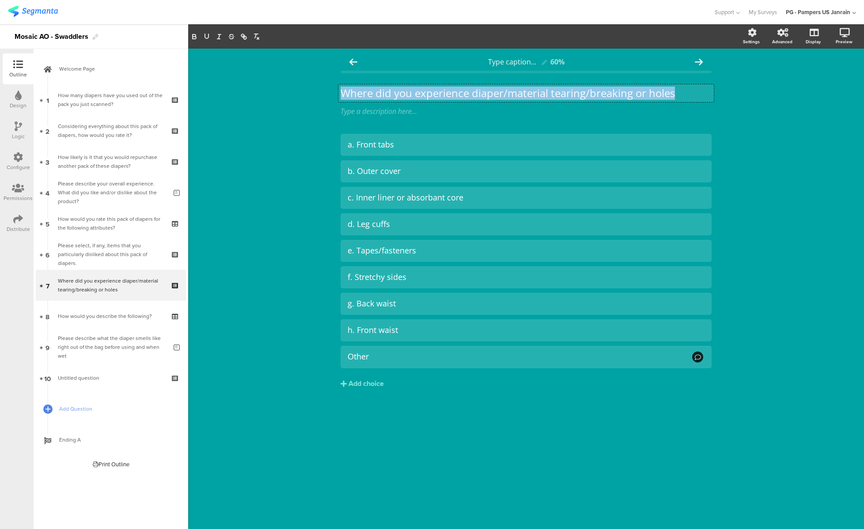
click at [406, 87] on p "Where did you experience diaper/material tearing/breaking or holes" at bounding box center [526, 93] width 371 height 13
copy p "Where did you experience diaper/material tearing/breaking or holes"
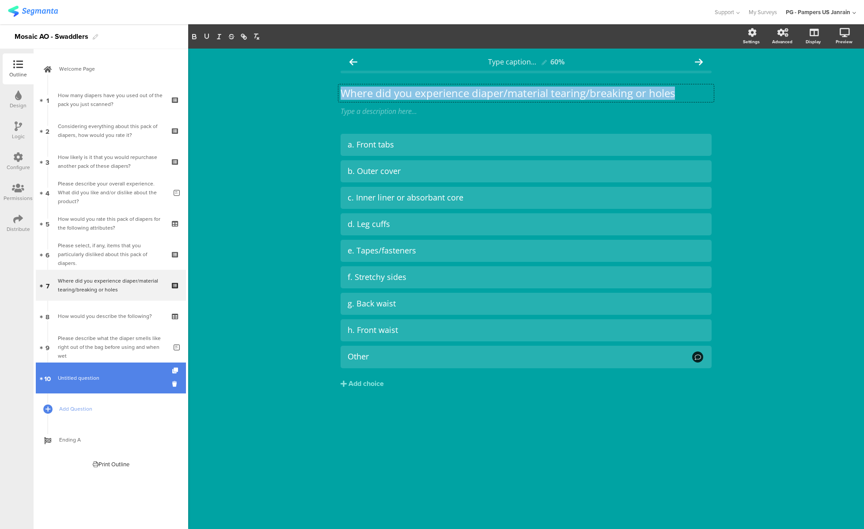
click at [96, 384] on link "10 Untitled question" at bounding box center [111, 378] width 150 height 31
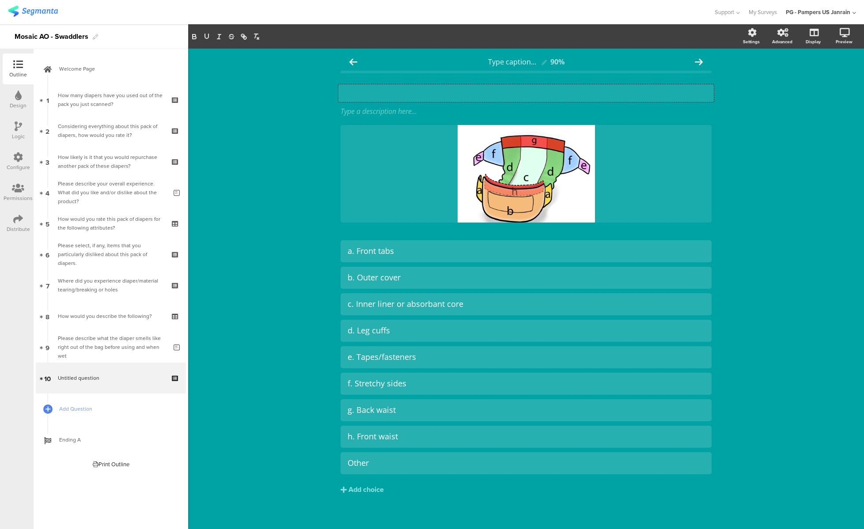
click at [407, 91] on div "Type your question here..." at bounding box center [526, 93] width 376 height 18
click at [301, 213] on div "Type caption... 90% Where did you experience diaper/material tearing/breaking o…" at bounding box center [526, 293] width 676 height 488
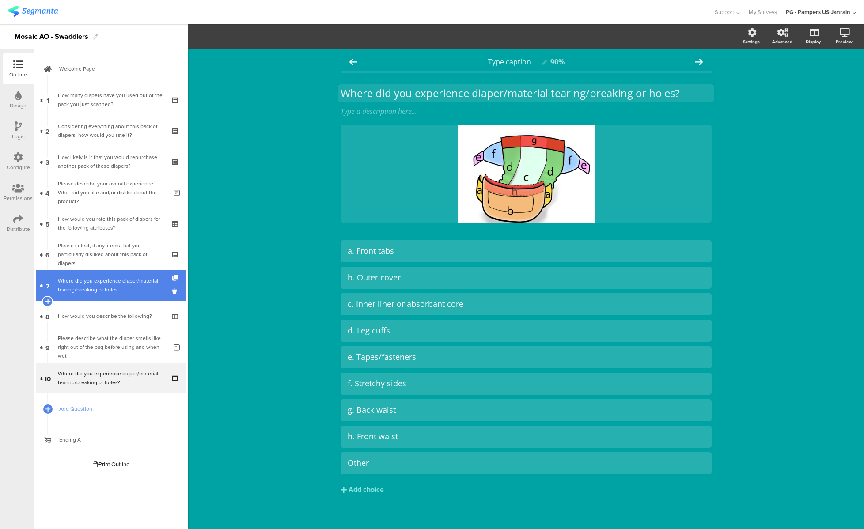
click at [95, 283] on div "Where did you experience diaper/material tearing/breaking or holes" at bounding box center [111, 286] width 106 height 18
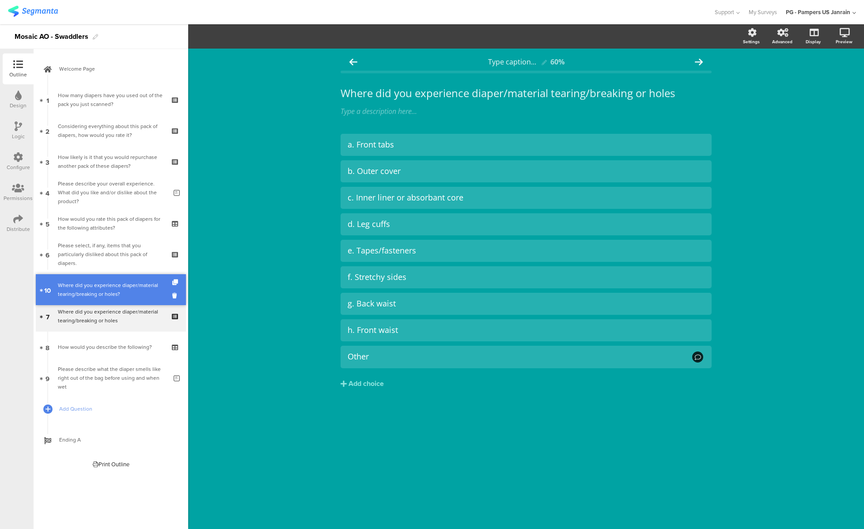
drag, startPoint x: 91, startPoint y: 372, endPoint x: 106, endPoint y: 283, distance: 89.7
click at [94, 289] on div "Where did you experience diaper/material tearing/breaking or holes?" at bounding box center [111, 286] width 106 height 18
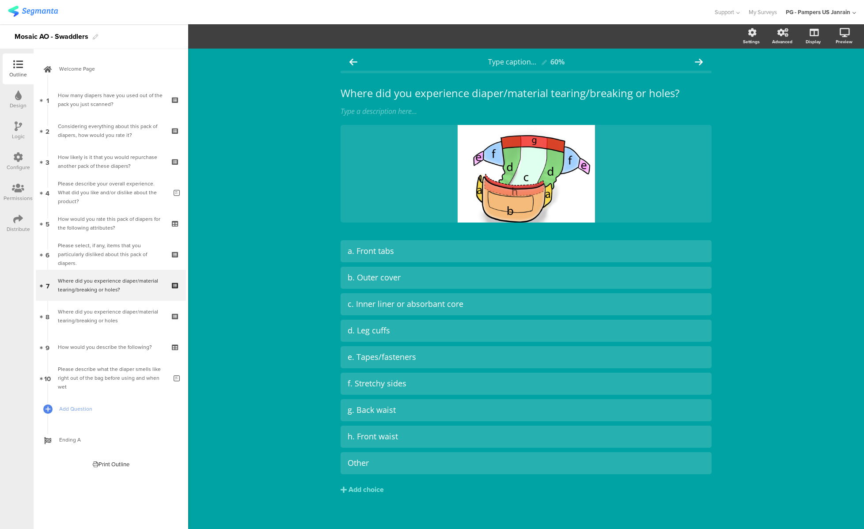
click at [12, 123] on div "Logic" at bounding box center [18, 130] width 31 height 31
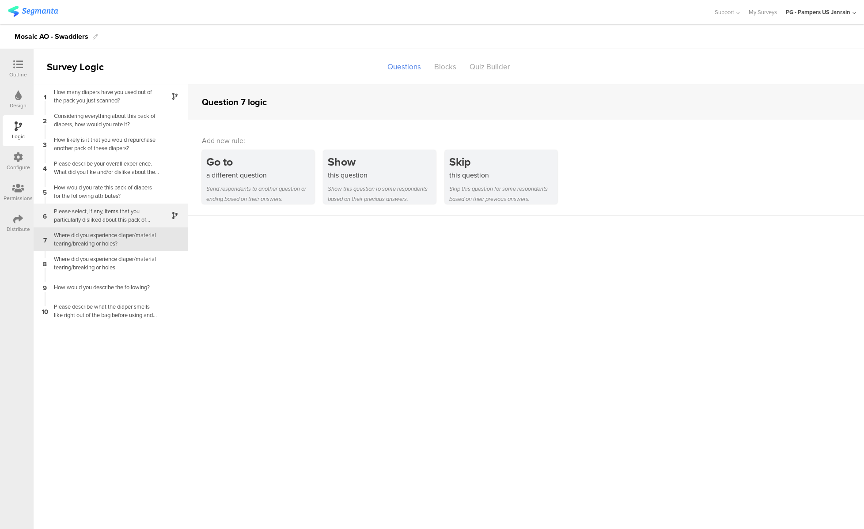
click at [123, 216] on div "Please select, if any, items that you particularly disliked about this pack of …" at bounding box center [104, 215] width 110 height 17
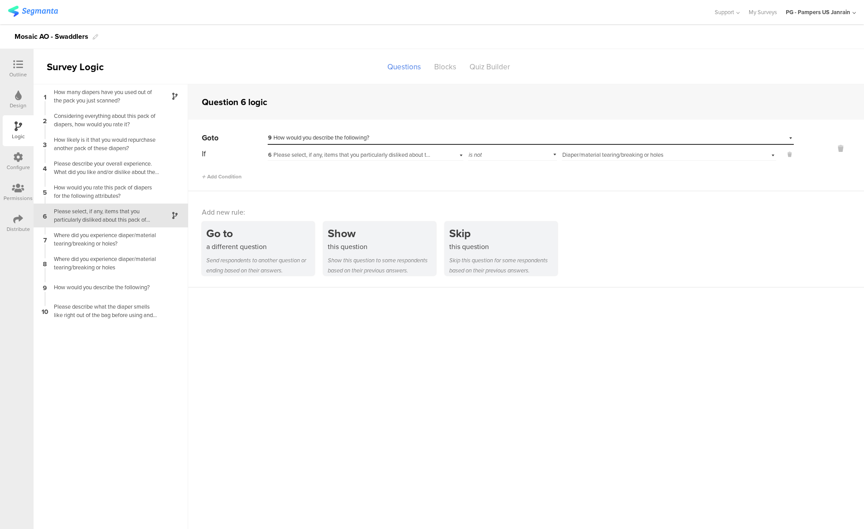
click at [16, 170] on div "Configure" at bounding box center [18, 167] width 23 height 8
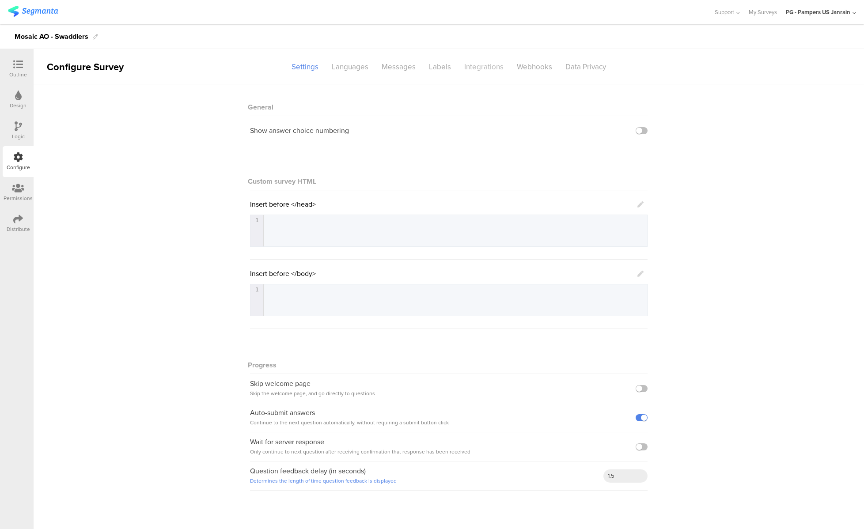
click at [480, 68] on div "Integrations" at bounding box center [484, 66] width 53 height 15
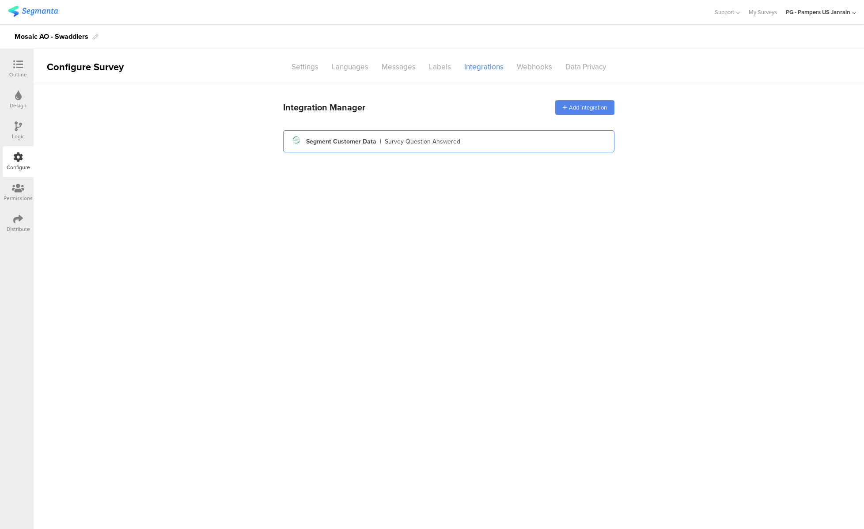
click at [439, 137] on div "Survey Question Answered" at bounding box center [423, 141] width 76 height 9
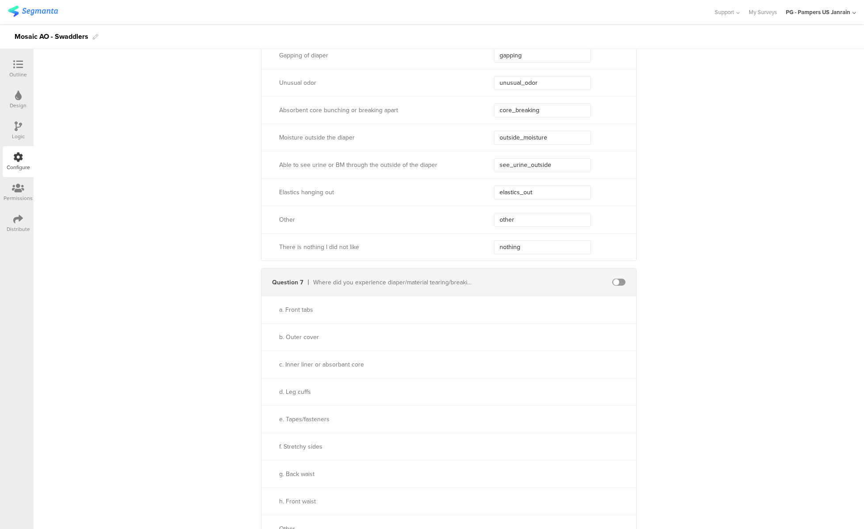
scroll to position [2761, 0]
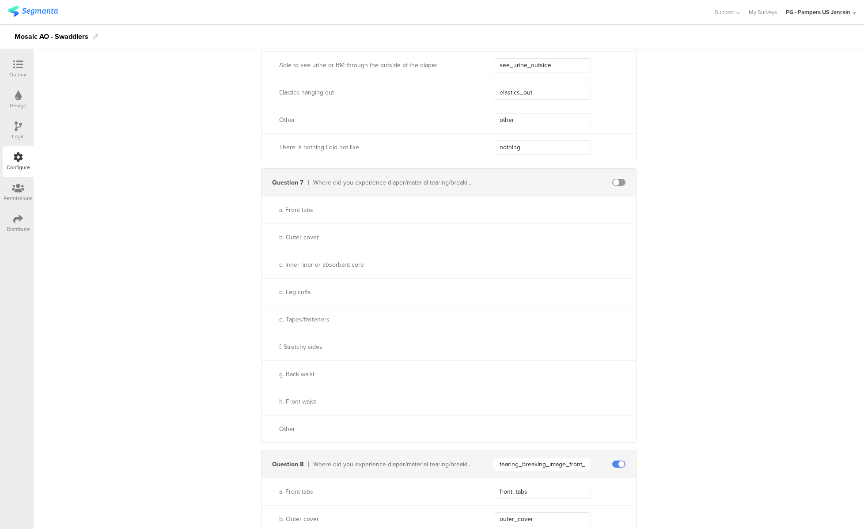
click at [530, 184] on span at bounding box center [618, 182] width 13 height 7
click at [530, 462] on input "tearing_breaking_image_front_or_tapes" at bounding box center [542, 464] width 97 height 14
click at [528, 189] on input "text" at bounding box center [542, 182] width 97 height 14
paste input "tearing_breaking_image_front_or_tapes"
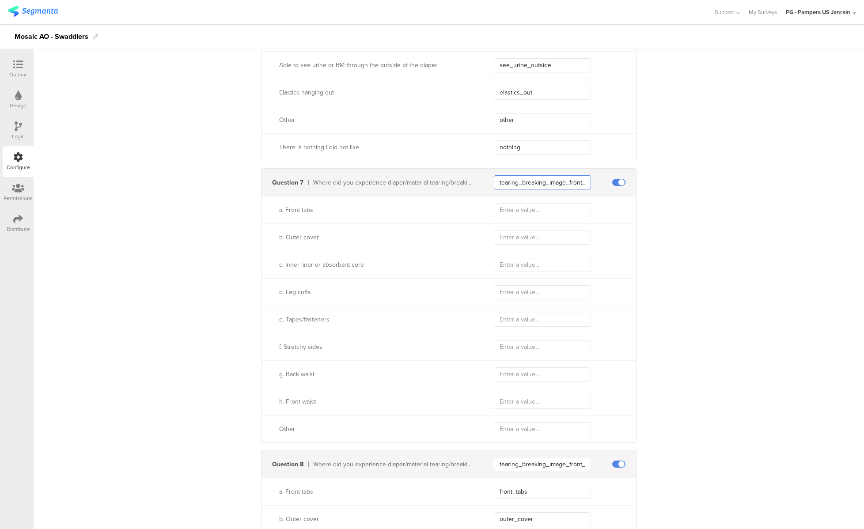
scroll to position [0, 24]
type input "tearing_breaking_image_front_or_tapes"
drag, startPoint x: 531, startPoint y: 496, endPoint x: 473, endPoint y: 455, distance: 71.3
click at [467, 492] on div "a. Front tabs front_tabs" at bounding box center [449, 491] width 375 height 27
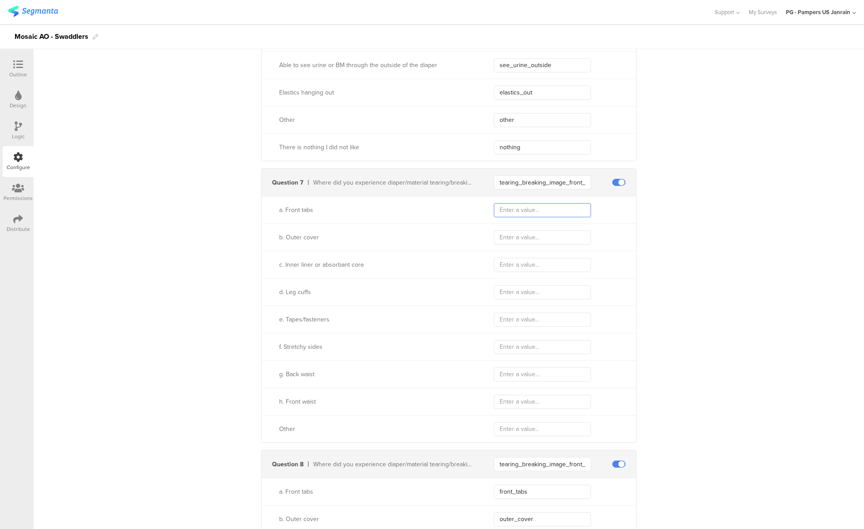
click at [498, 214] on input "text" at bounding box center [542, 210] width 97 height 14
paste input "front_tabs"
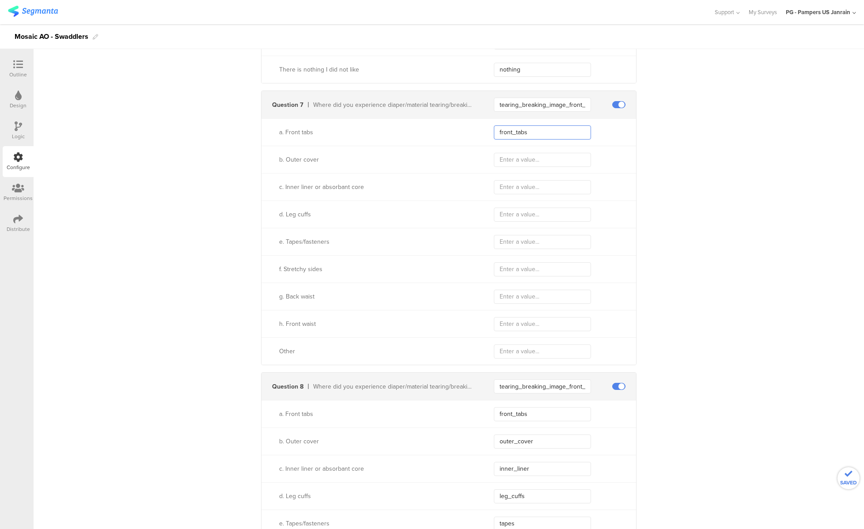
scroll to position [2937, 0]
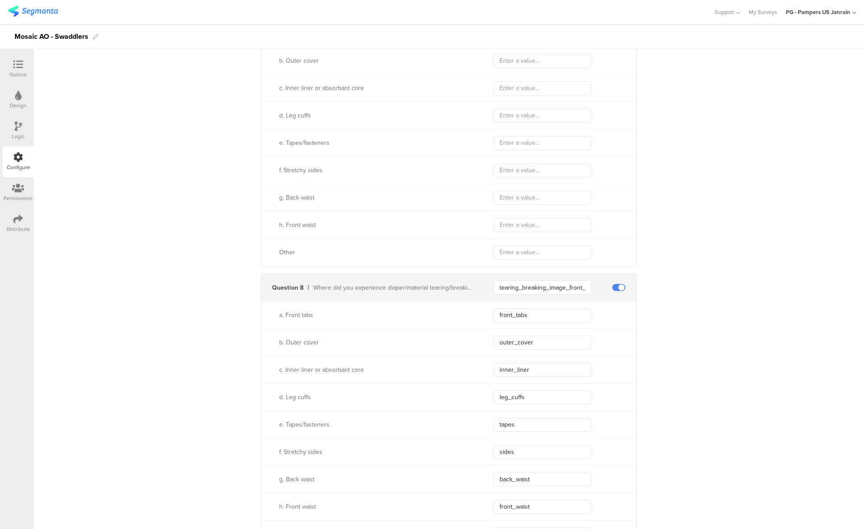
type input "front_tabs"
drag, startPoint x: 559, startPoint y: 341, endPoint x: 453, endPoint y: 342, distance: 106.5
click at [453, 342] on div "b. Outer cover outer_cover" at bounding box center [449, 342] width 375 height 27
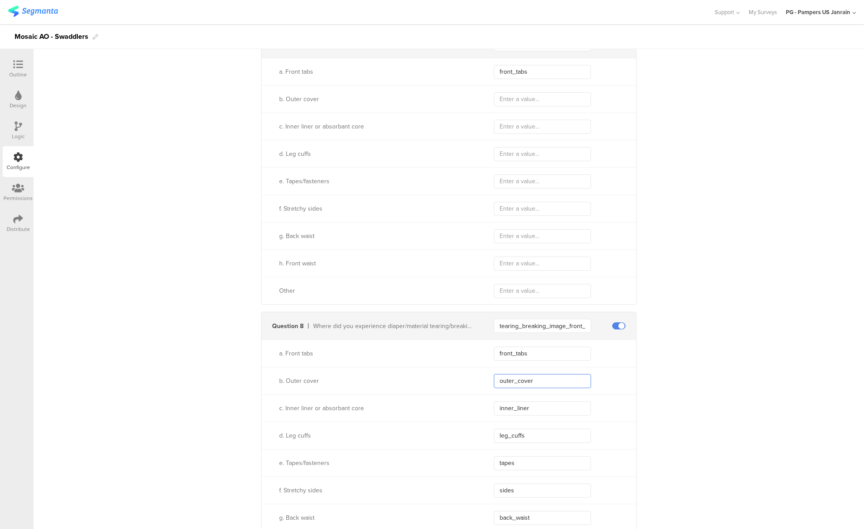
scroll to position [2878, 0]
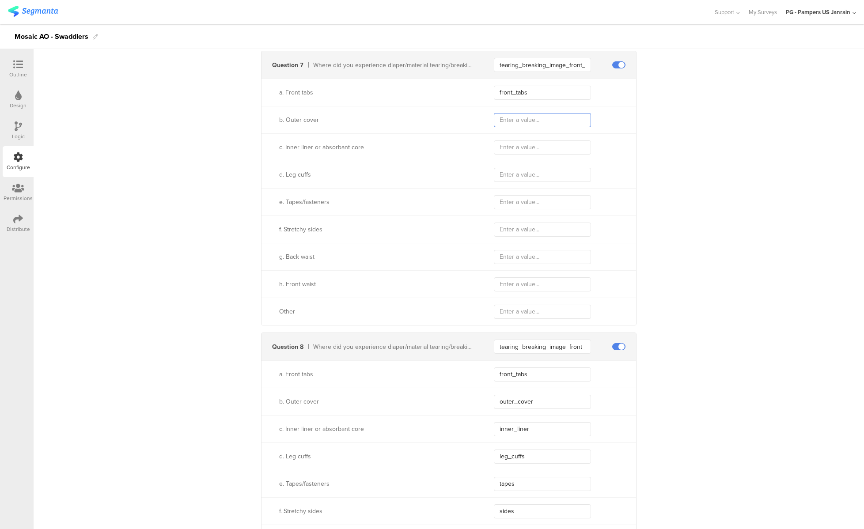
click at [530, 115] on input "text" at bounding box center [542, 120] width 97 height 14
paste input "outer_cover"
type input "outer_cover"
drag, startPoint x: 538, startPoint y: 433, endPoint x: 493, endPoint y: 432, distance: 44.6
click at [494, 432] on input "inner_liner" at bounding box center [542, 429] width 97 height 14
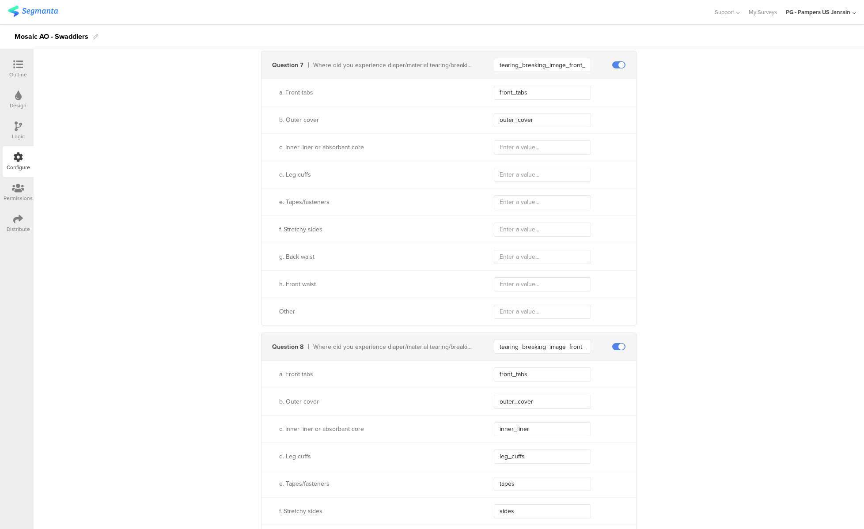
click at [527, 156] on div "c. Inner liner or absorbant core" at bounding box center [449, 146] width 375 height 27
click at [527, 152] on input "text" at bounding box center [542, 148] width 97 height 14
paste input "inner_liner"
type input "inner_liner"
drag, startPoint x: 526, startPoint y: 456, endPoint x: 480, endPoint y: 461, distance: 46.3
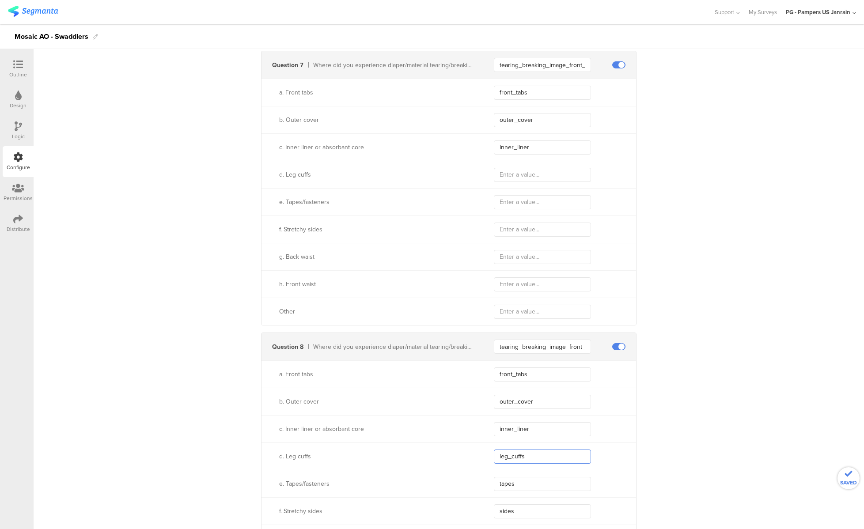
click at [480, 461] on div "d. Leg cuffs leg_cuffs" at bounding box center [449, 456] width 375 height 27
click at [509, 175] on input "text" at bounding box center [542, 175] width 97 height 14
paste input "leg_cuffs"
type input "leg_cuffs"
drag, startPoint x: 538, startPoint y: 490, endPoint x: 461, endPoint y: 490, distance: 76.4
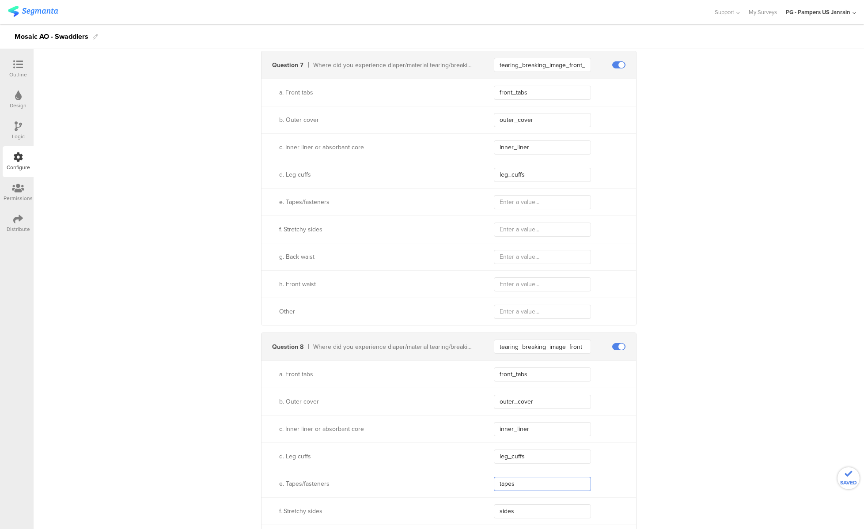
click at [461, 490] on div "e. Tapes/fasteners tapes" at bounding box center [449, 483] width 375 height 27
click at [522, 212] on div "e. Tapes/fasteners" at bounding box center [449, 201] width 375 height 27
click at [522, 202] on input "text" at bounding box center [542, 202] width 97 height 14
paste input "tapes"
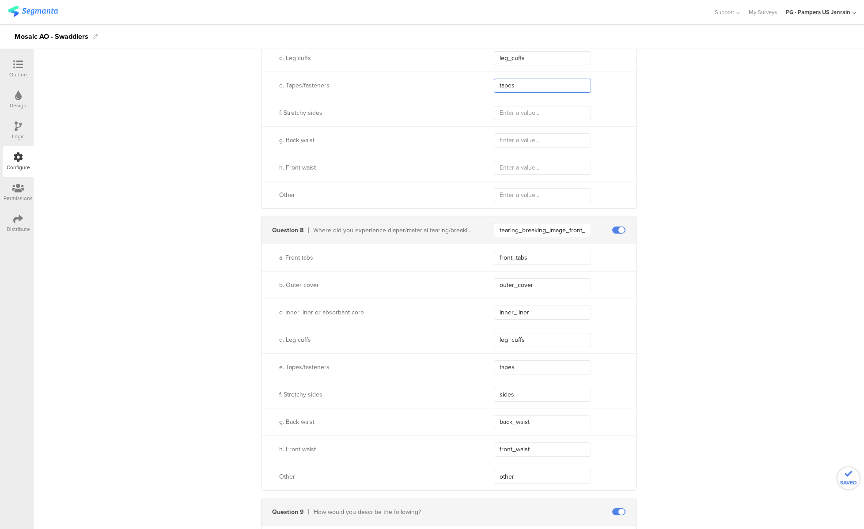
scroll to position [2996, 0]
type input "tapes"
drag, startPoint x: 532, startPoint y: 393, endPoint x: 463, endPoint y: 395, distance: 69.4
click at [463, 395] on div "f. Stretchy sides sides" at bounding box center [449, 393] width 375 height 27
click at [511, 112] on input "text" at bounding box center [542, 112] width 97 height 14
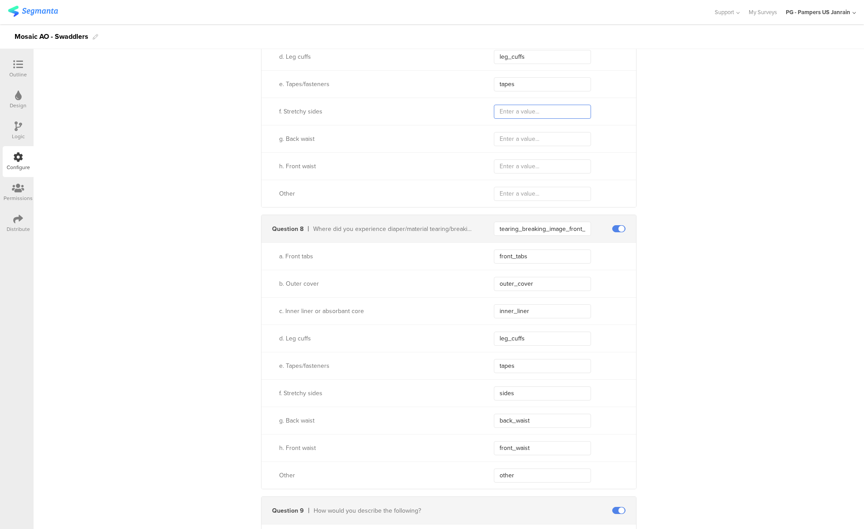
paste input "sides"
type input "sides"
drag, startPoint x: 555, startPoint y: 418, endPoint x: 481, endPoint y: 418, distance: 74.7
click at [481, 418] on div "g. Back waist back_waist" at bounding box center [449, 420] width 375 height 27
click at [515, 145] on input "text" at bounding box center [542, 139] width 97 height 14
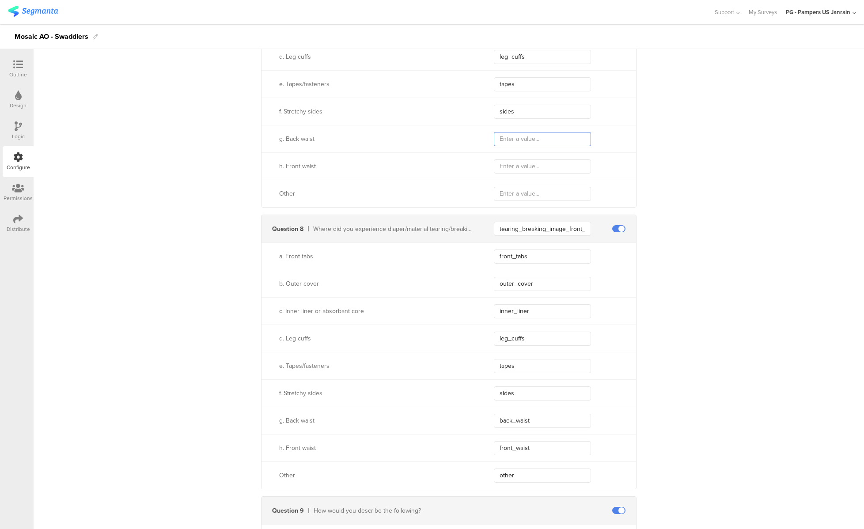
paste input "back_waist"
type input "back_waist"
drag, startPoint x: 552, startPoint y: 451, endPoint x: 446, endPoint y: 446, distance: 106.2
click at [446, 446] on div "h. Front waist front_waist" at bounding box center [449, 447] width 375 height 27
click at [530, 164] on input "text" at bounding box center [542, 167] width 97 height 14
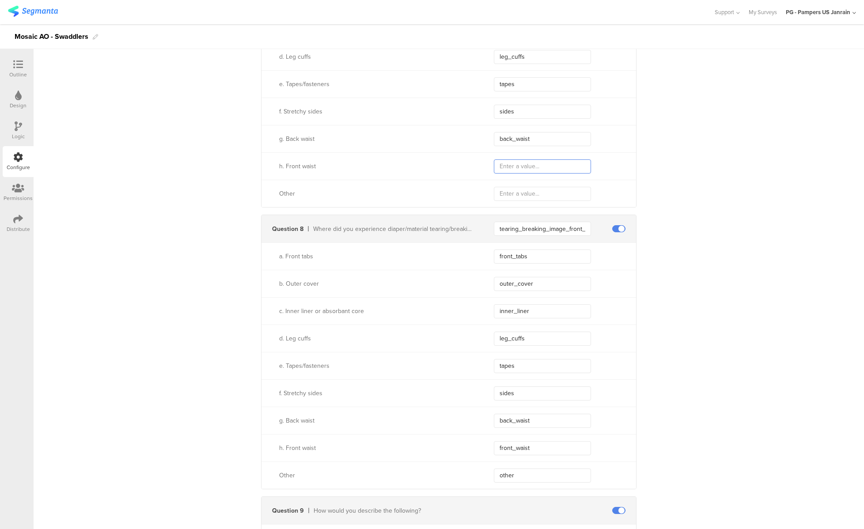
paste input "front_waist"
type input "front_waist"
drag, startPoint x: 545, startPoint y: 476, endPoint x: 472, endPoint y: 477, distance: 73.4
click at [472, 477] on div "Other other" at bounding box center [449, 475] width 375 height 27
click at [530, 197] on input "text" at bounding box center [542, 194] width 97 height 14
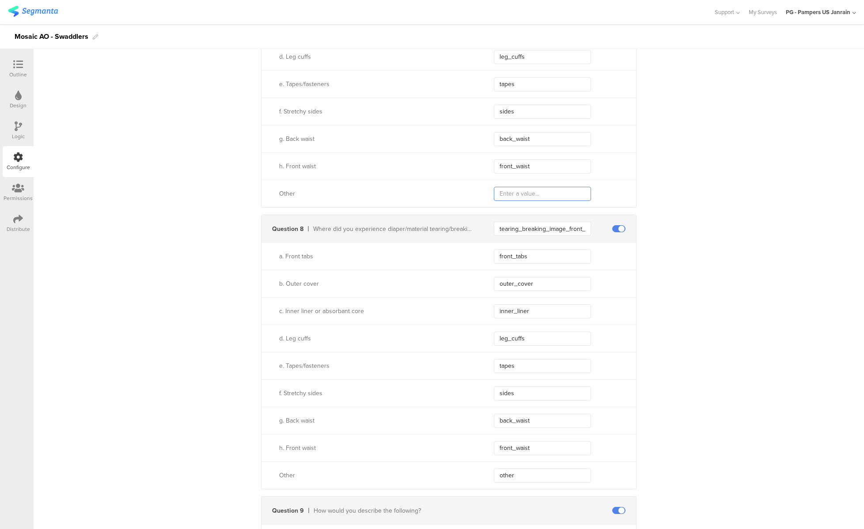
paste input "other"
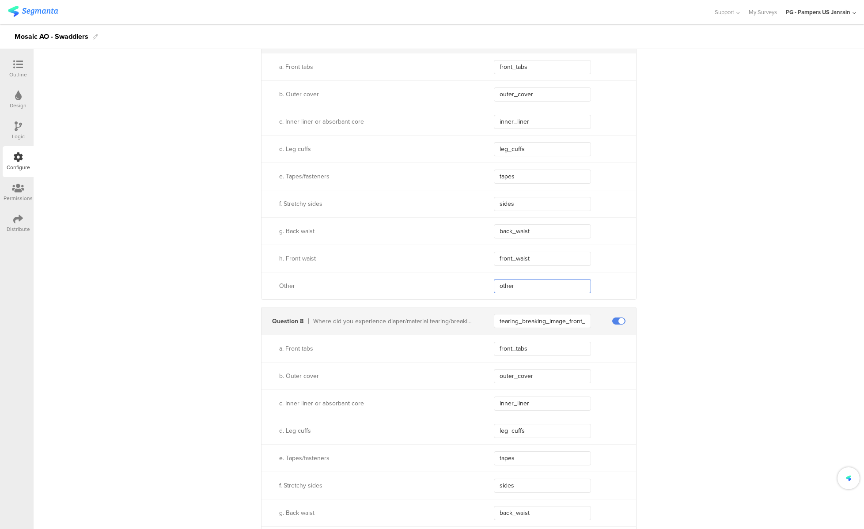
scroll to position [2878, 0]
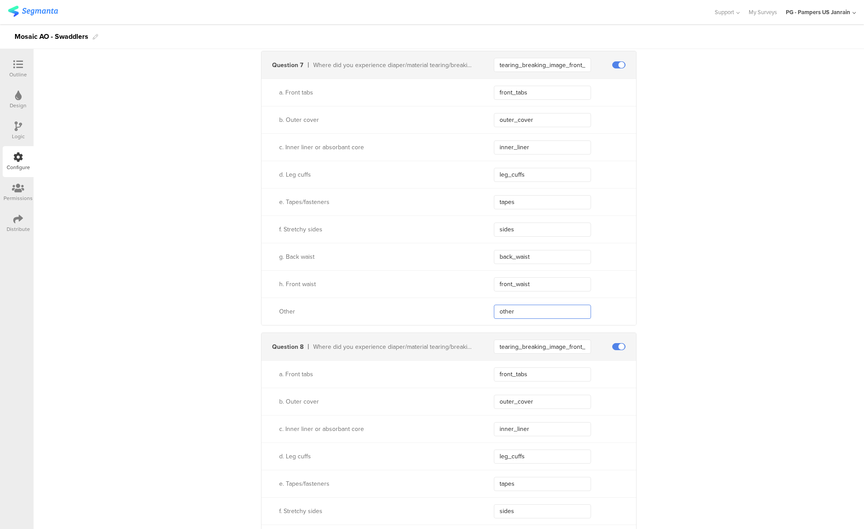
type input "other"
click at [20, 71] on div "Outline" at bounding box center [18, 75] width 18 height 8
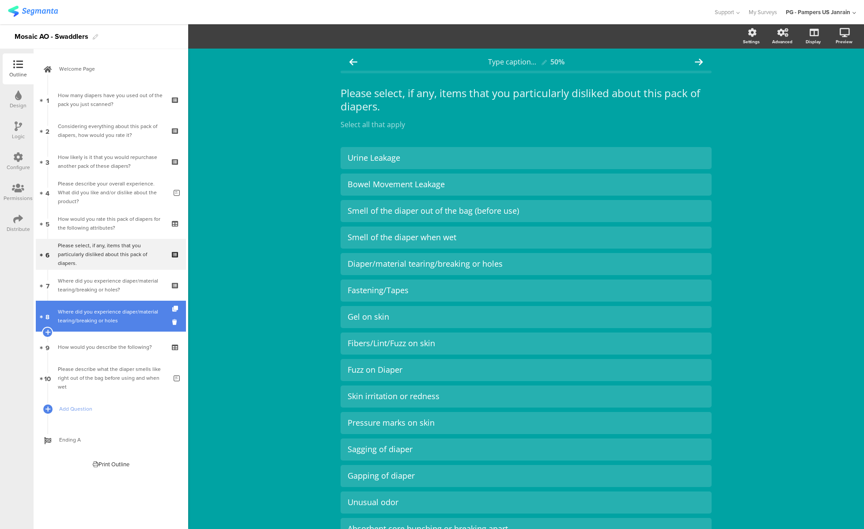
click at [114, 307] on link "8 Where did you experience diaper/material tearing/breaking or holes" at bounding box center [111, 316] width 150 height 31
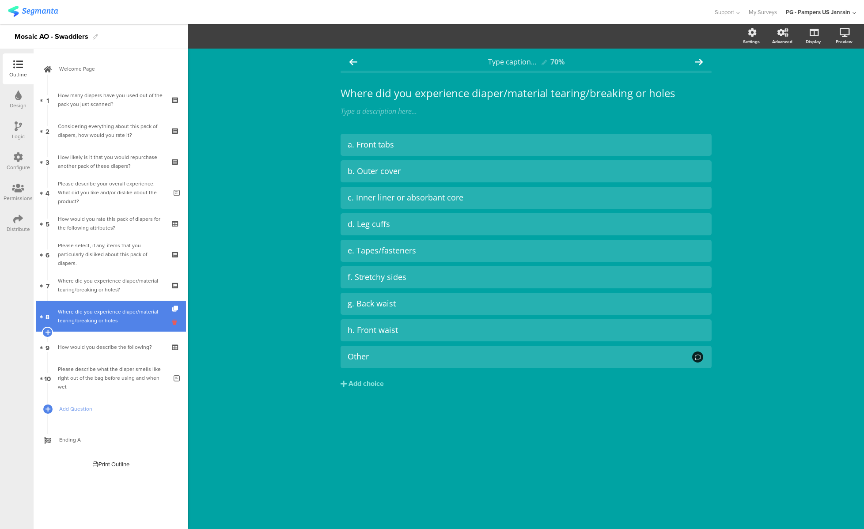
click at [174, 323] on icon at bounding box center [176, 322] width 8 height 8
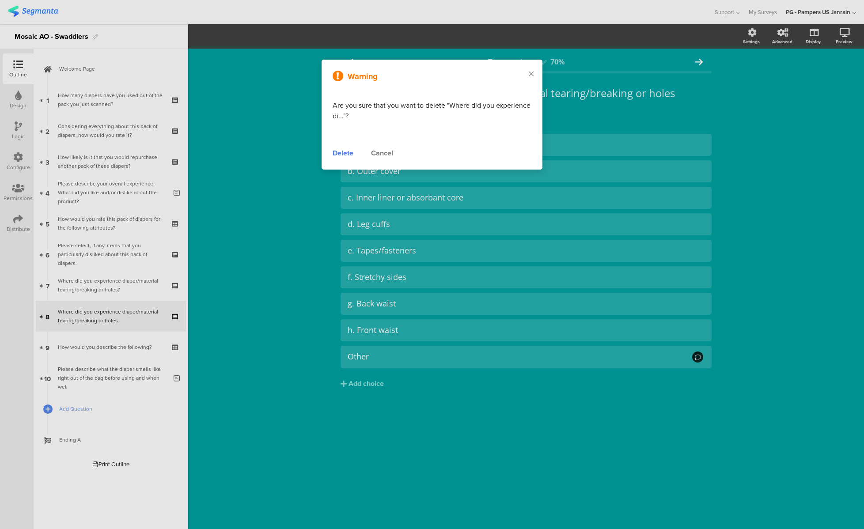
click at [342, 148] on div "Delete" at bounding box center [343, 153] width 21 height 11
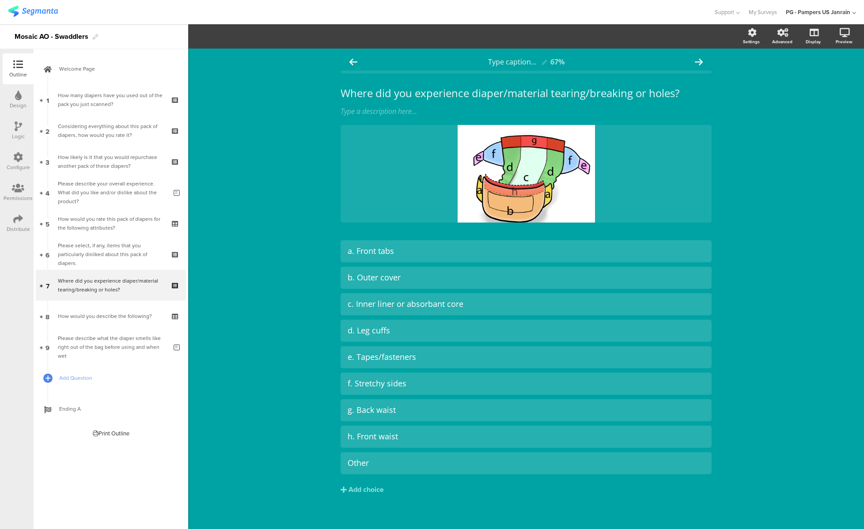
click at [17, 128] on icon at bounding box center [19, 127] width 8 height 10
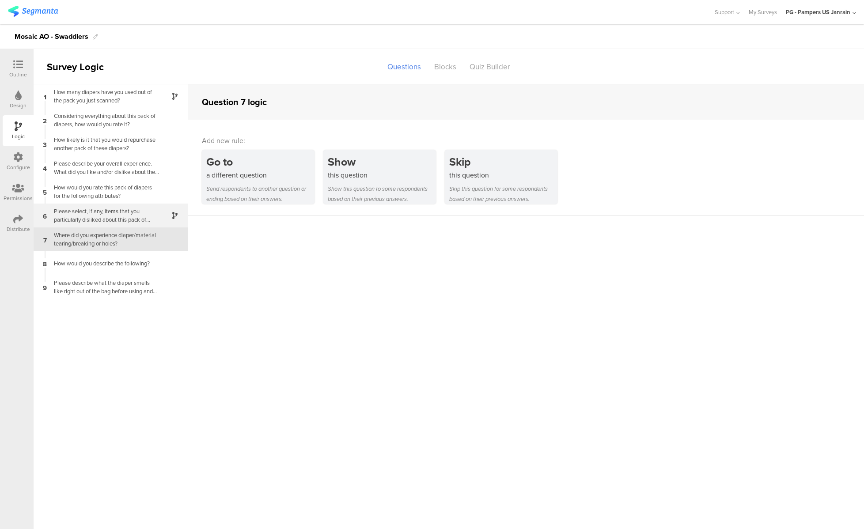
click at [99, 212] on div "Please select, if any, items that you particularly disliked about this pack of …" at bounding box center [104, 215] width 110 height 17
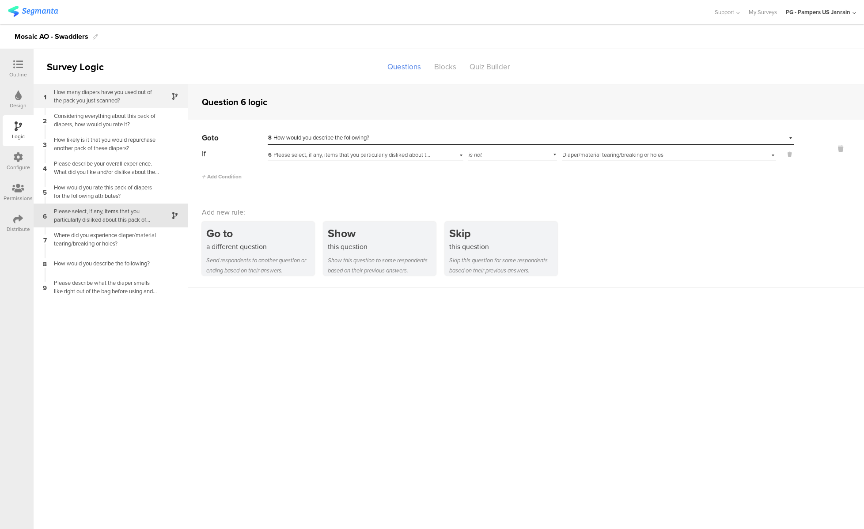
click at [77, 102] on div "How many diapers have you used out of the pack you just scanned?" at bounding box center [104, 96] width 110 height 17
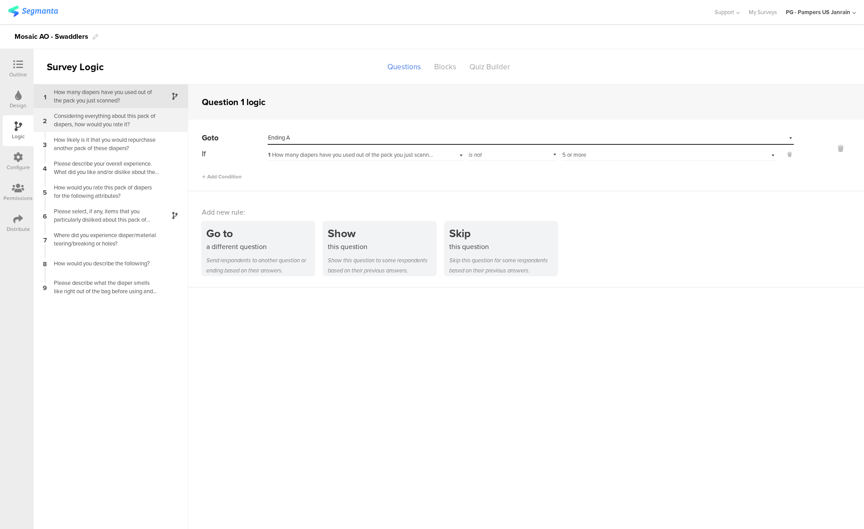
click at [77, 119] on div "Considering everything about this pack of diapers, how would you rate it?" at bounding box center [104, 120] width 110 height 17
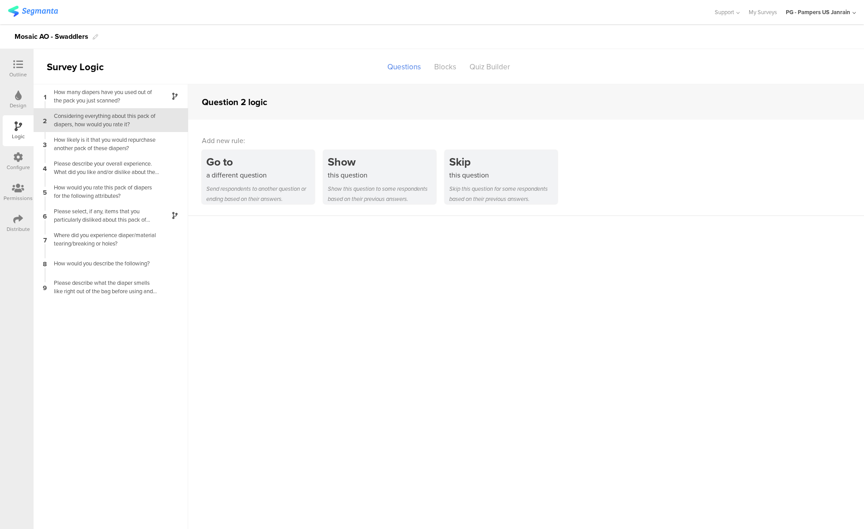
click at [20, 76] on div "Outline" at bounding box center [18, 75] width 18 height 8
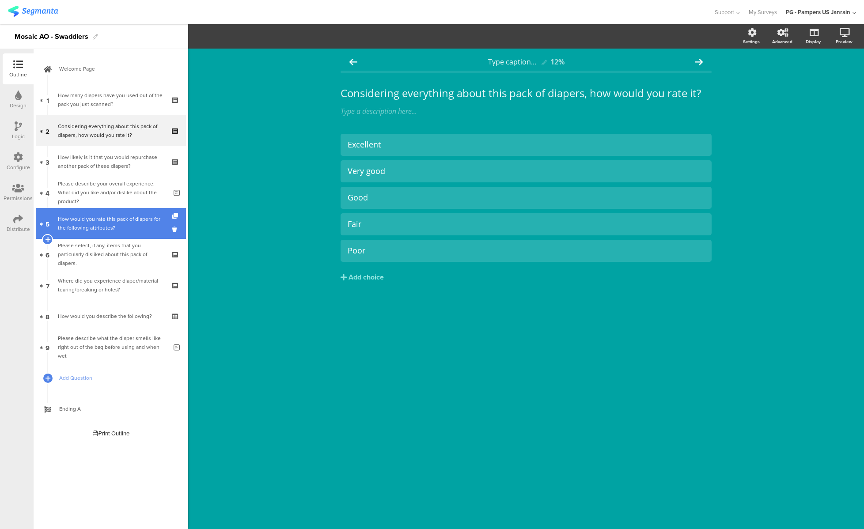
click at [91, 237] on link "5 How would you rate this pack of diapers for the following attributes?" at bounding box center [111, 223] width 150 height 31
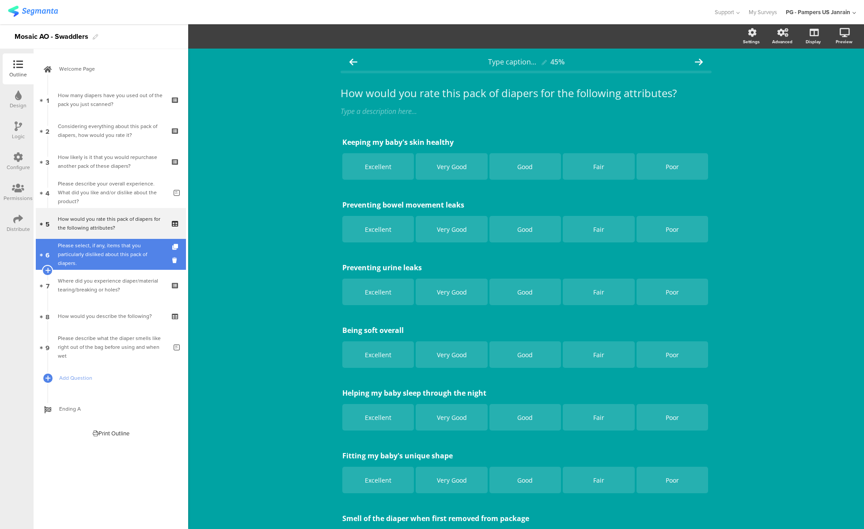
click at [93, 253] on div "Please select, if any, items that you particularly disliked about this pack of …" at bounding box center [111, 254] width 106 height 27
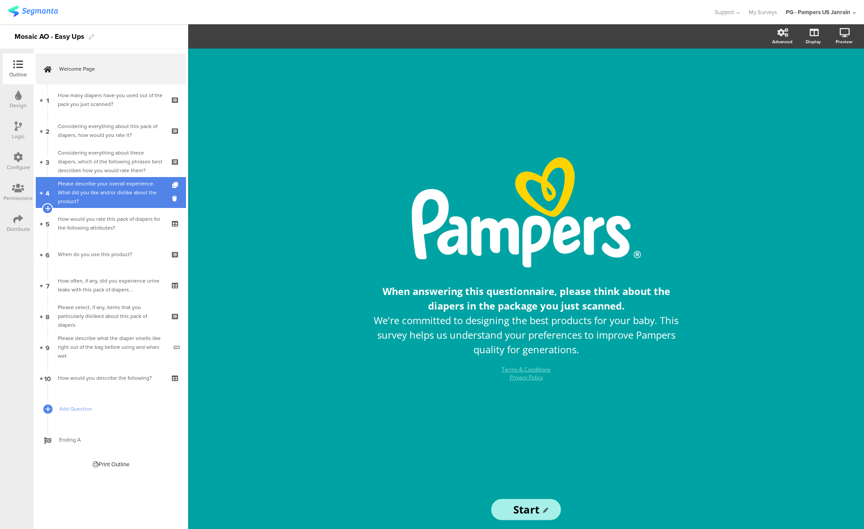
click at [105, 187] on div "Please describe your overall experience. What did you like and/or dislike about…" at bounding box center [112, 192] width 109 height 27
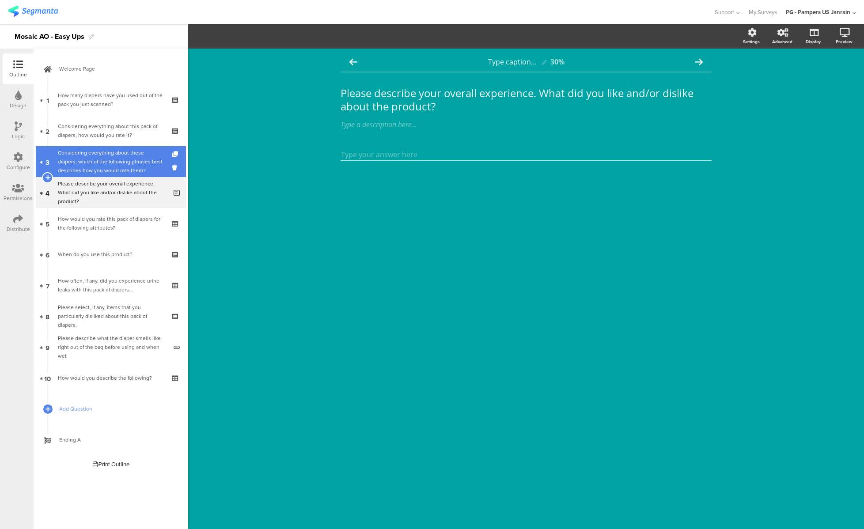
click at [99, 169] on div "Considering everything about these diapers, which of the following phrases best…" at bounding box center [111, 161] width 106 height 27
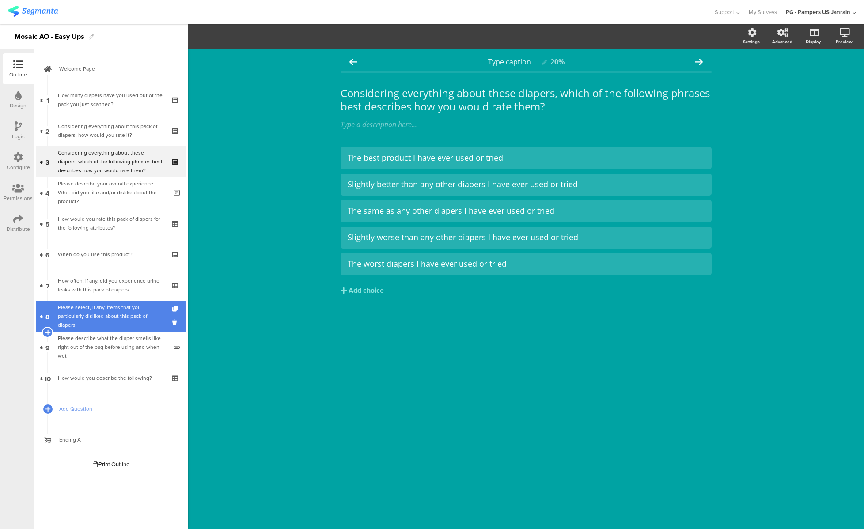
click at [98, 313] on div "Please select, if any, items that you particularly disliked about this pack of …" at bounding box center [111, 316] width 106 height 27
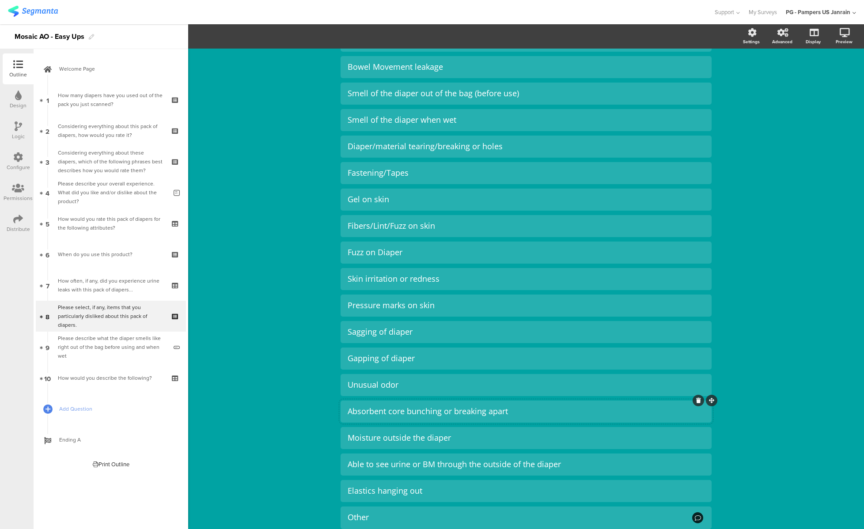
scroll to position [177, 0]
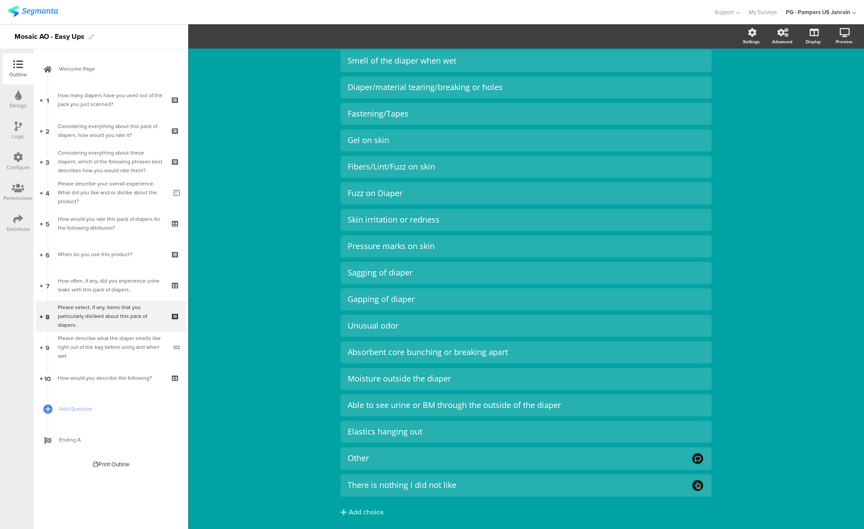
click at [257, 165] on div "Type caption... 70% Please select, if any, items that you particularly disliked…" at bounding box center [526, 215] width 676 height 687
